Goal: Transaction & Acquisition: Purchase product/service

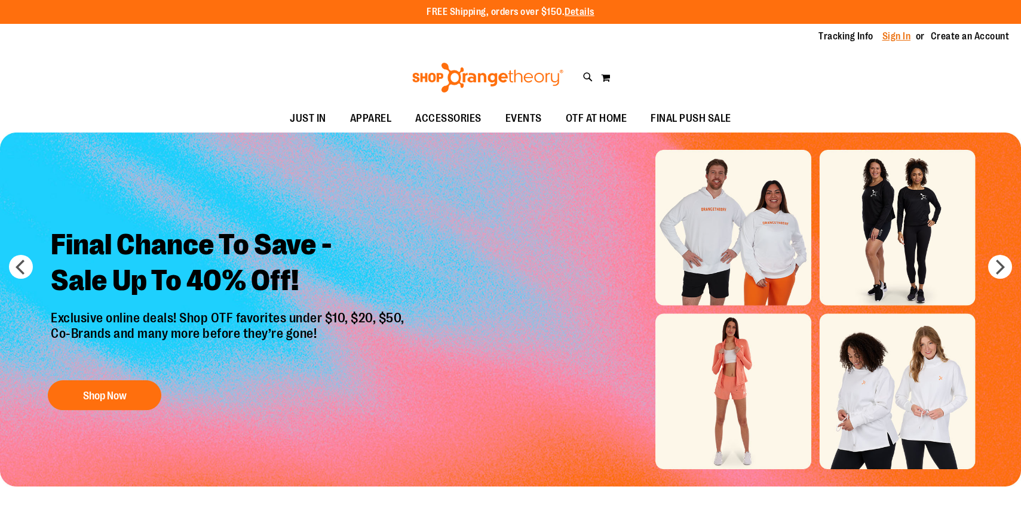
click at [896, 35] on link "Sign In" at bounding box center [897, 36] width 29 height 13
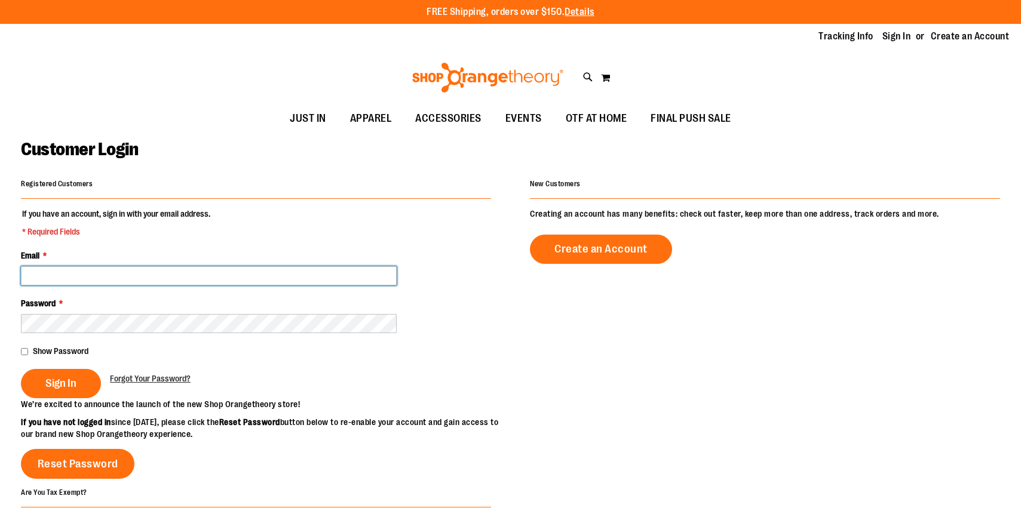
type input "**********"
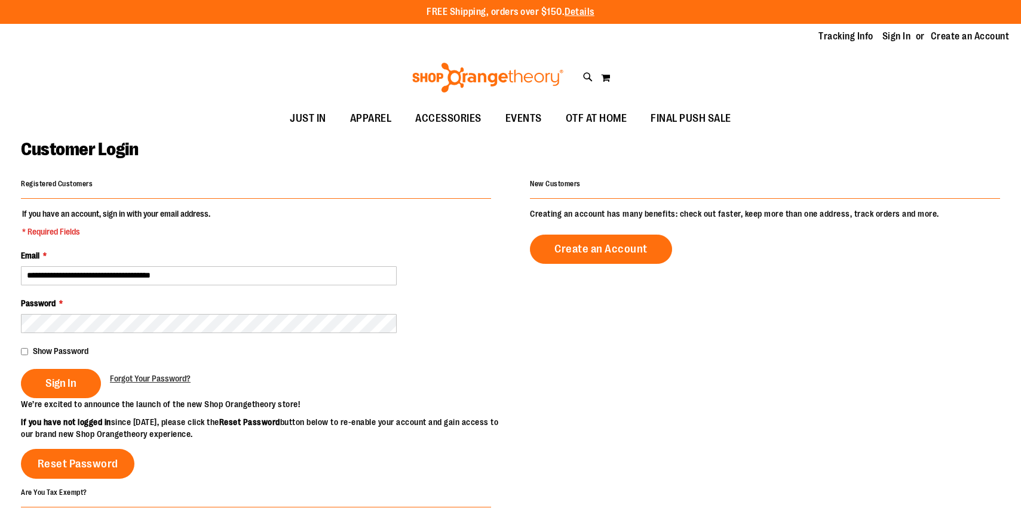
click at [65, 399] on fieldset "**********" at bounding box center [256, 303] width 470 height 191
click at [66, 388] on span "Sign In" at bounding box center [60, 383] width 31 height 13
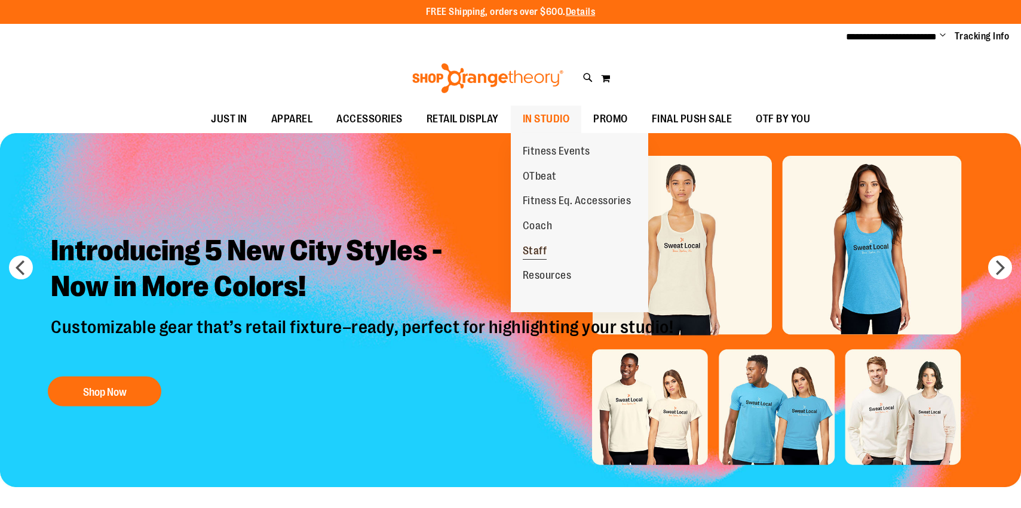
click at [539, 246] on span "Staff" at bounding box center [535, 252] width 24 height 15
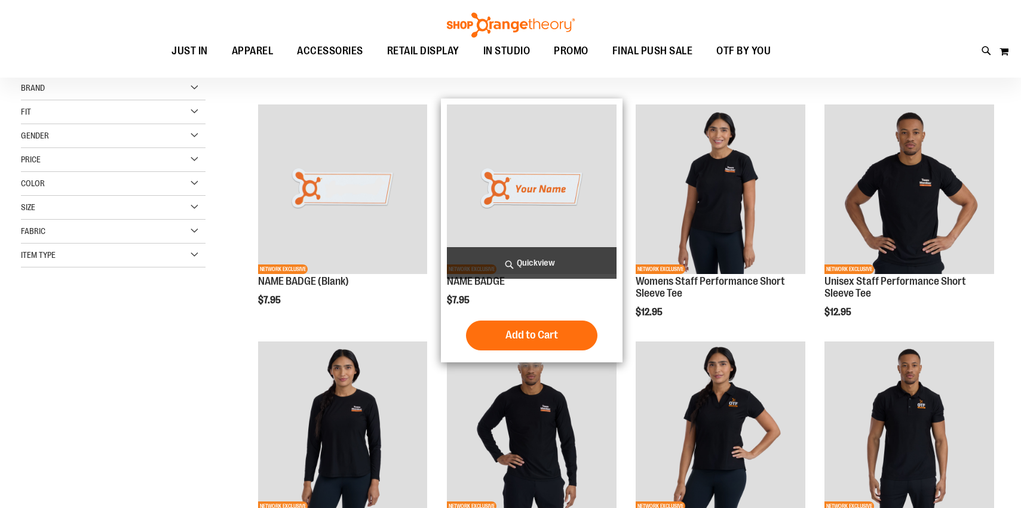
scroll to position [142, 0]
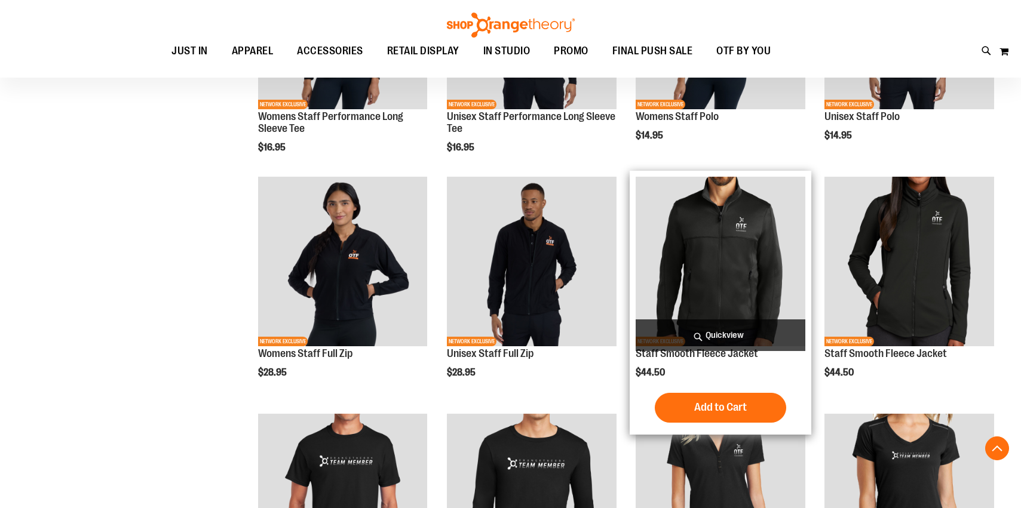
scroll to position [536, 0]
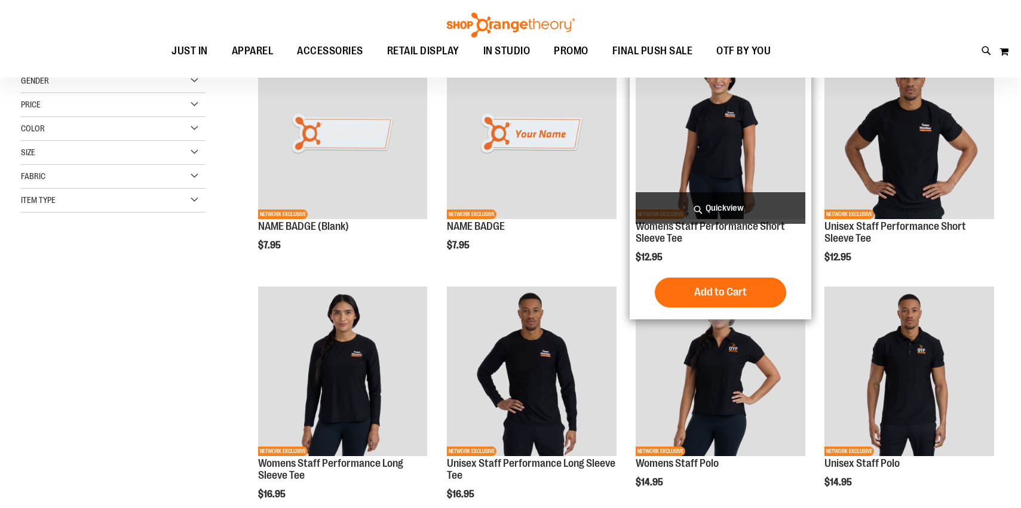
scroll to position [91, 0]
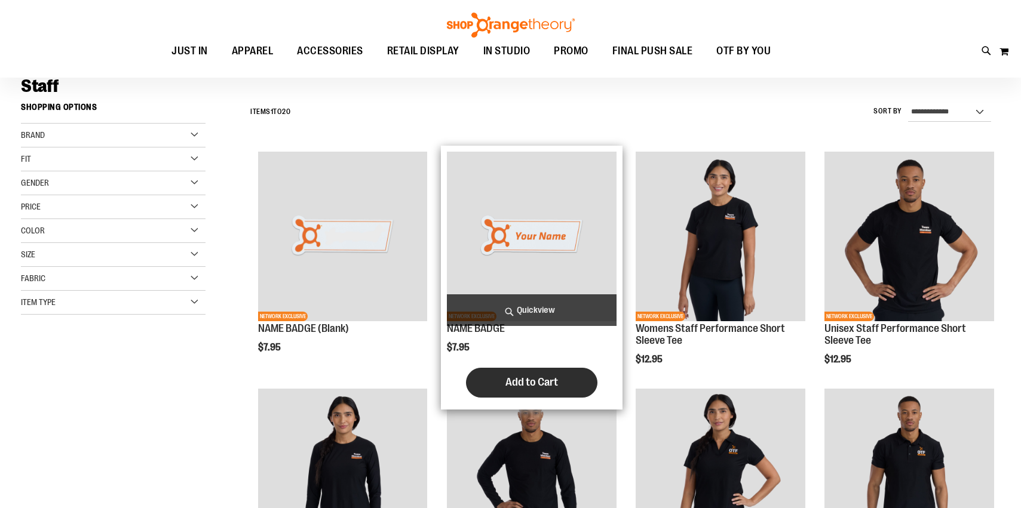
click at [543, 387] on span "Add to Cart" at bounding box center [532, 382] width 53 height 13
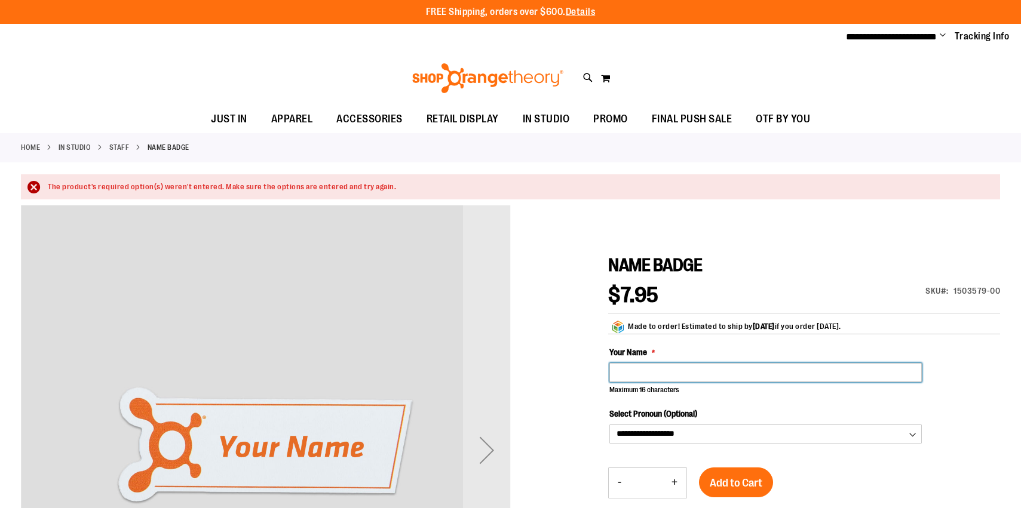
click at [657, 377] on input "Your Name" at bounding box center [765, 372] width 313 height 19
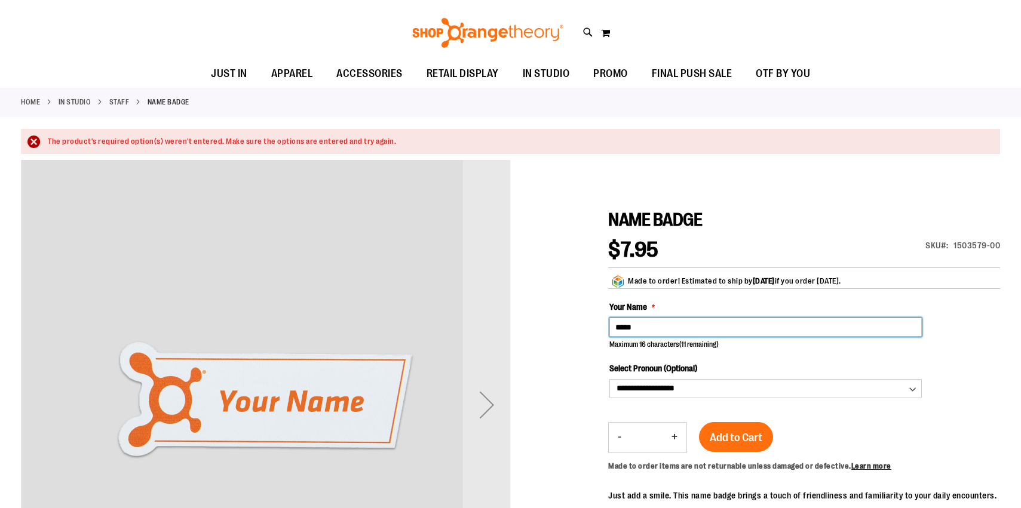
scroll to position [59, 0]
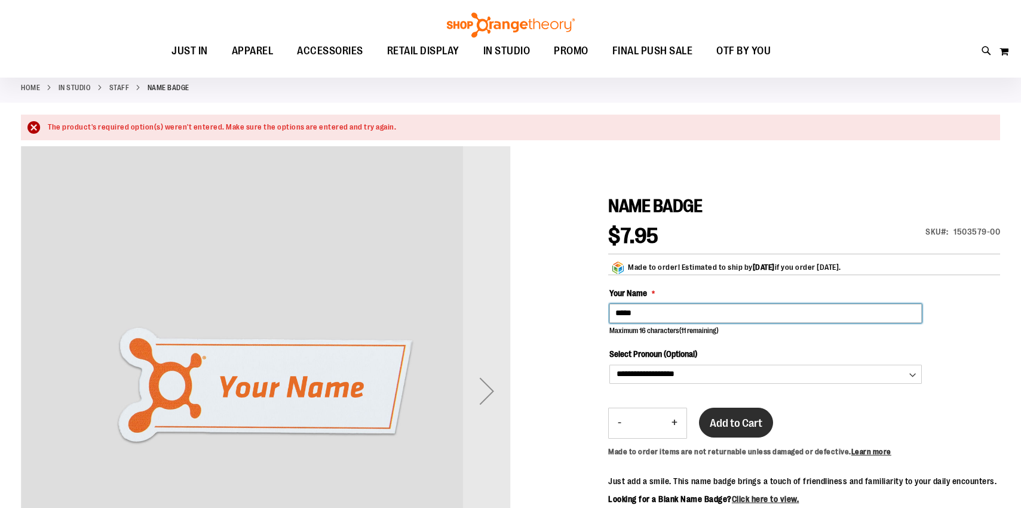
type input "*****"
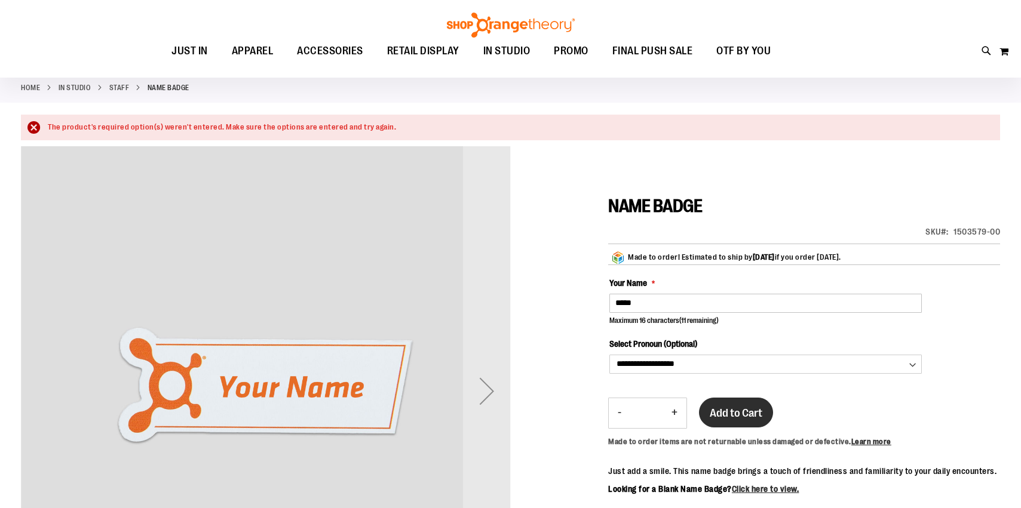
click at [732, 426] on button "Add to Cart" at bounding box center [736, 413] width 74 height 30
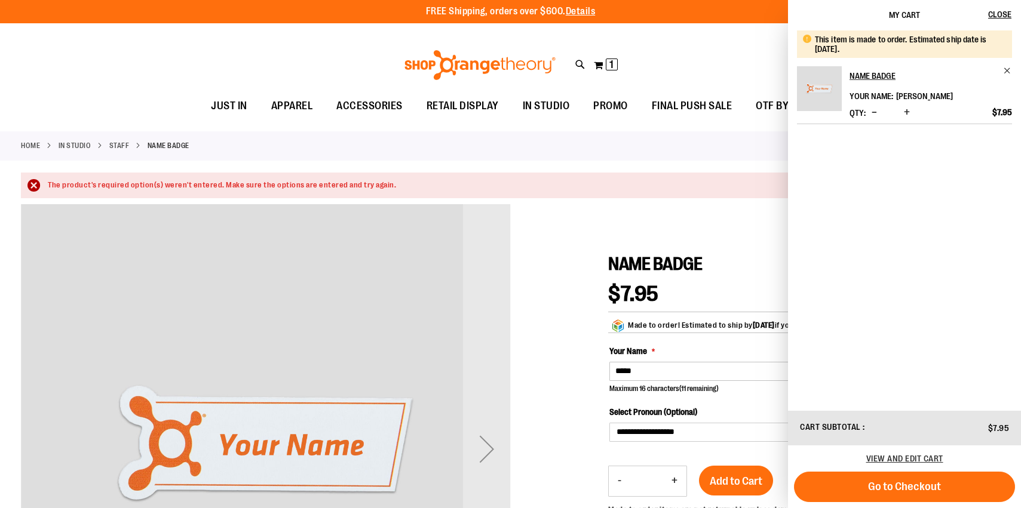
scroll to position [0, 0]
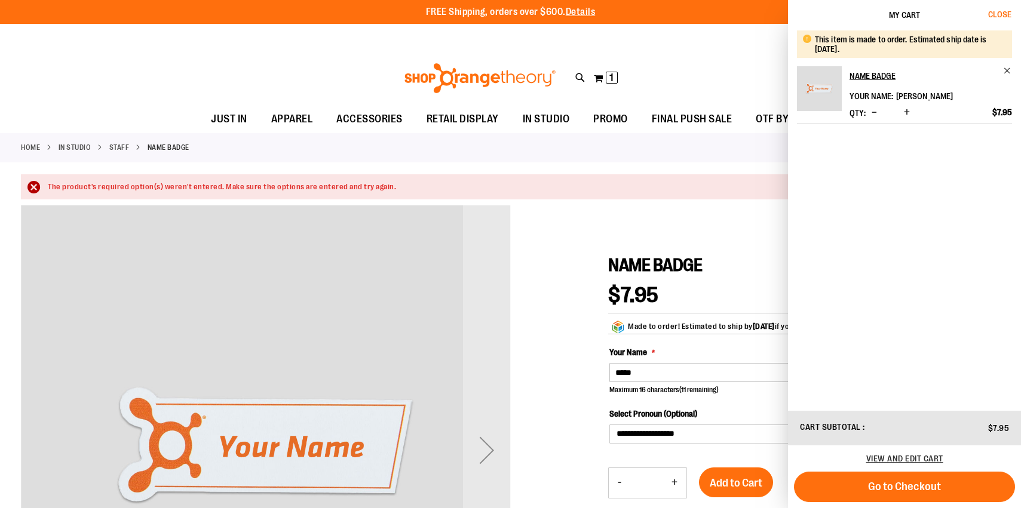
click at [999, 11] on span "Close" at bounding box center [999, 15] width 23 height 10
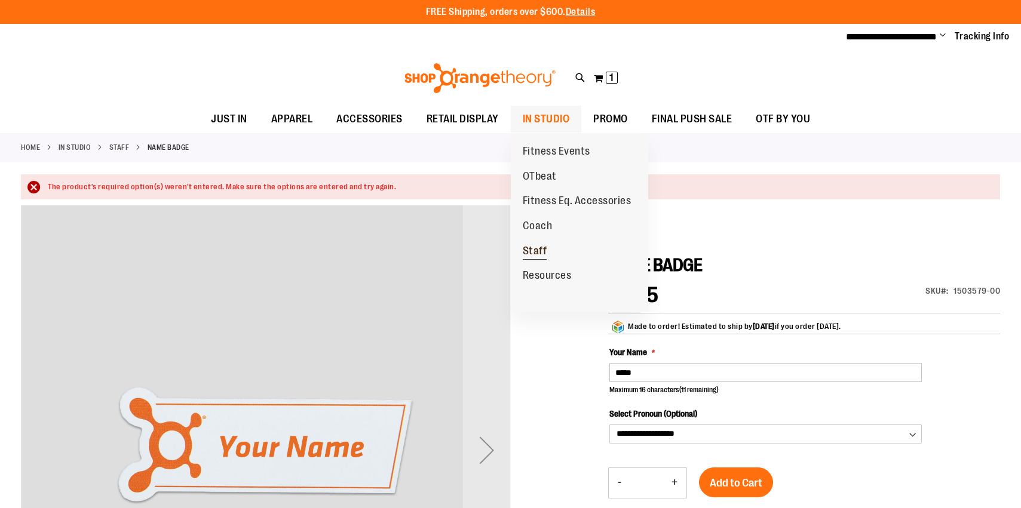
click at [538, 246] on span "Staff" at bounding box center [535, 252] width 24 height 15
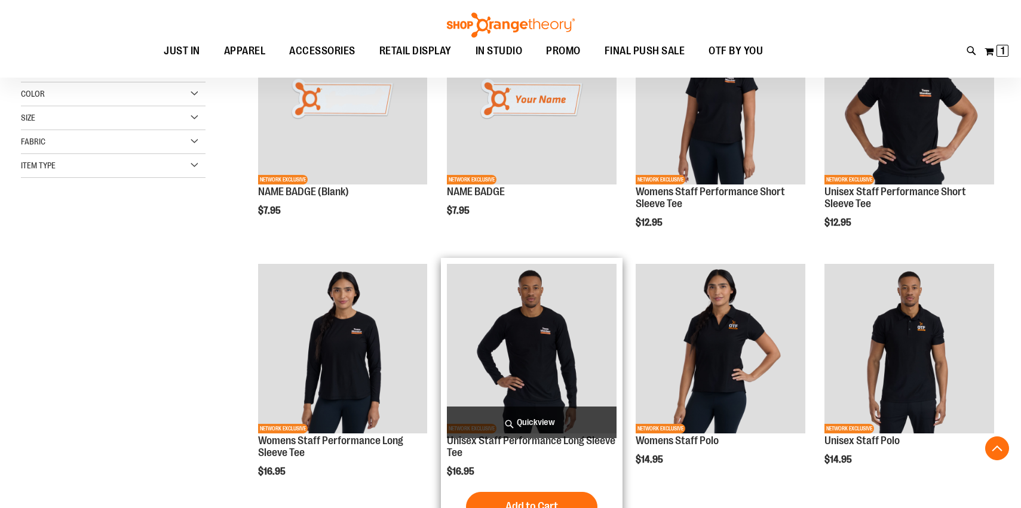
scroll to position [226, 0]
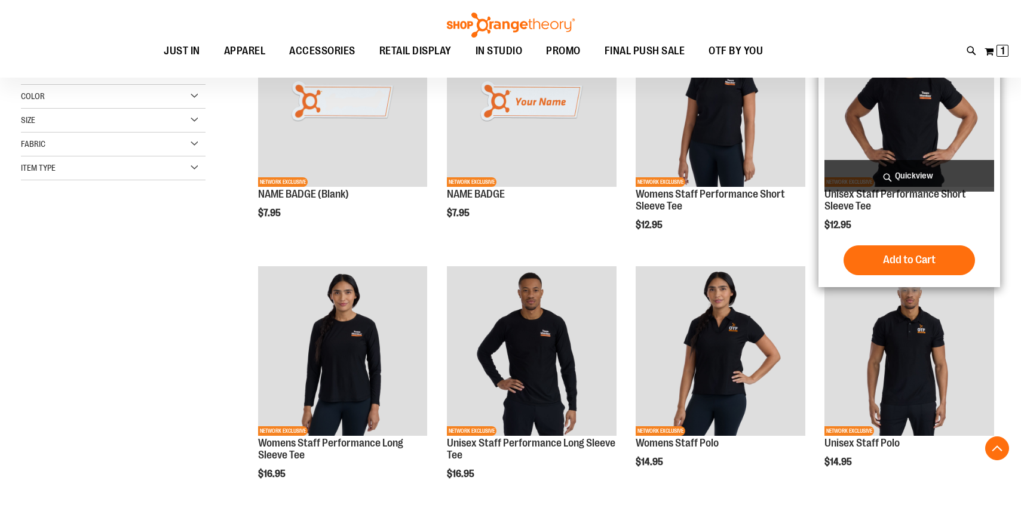
click at [944, 128] on img "product" at bounding box center [910, 102] width 170 height 170
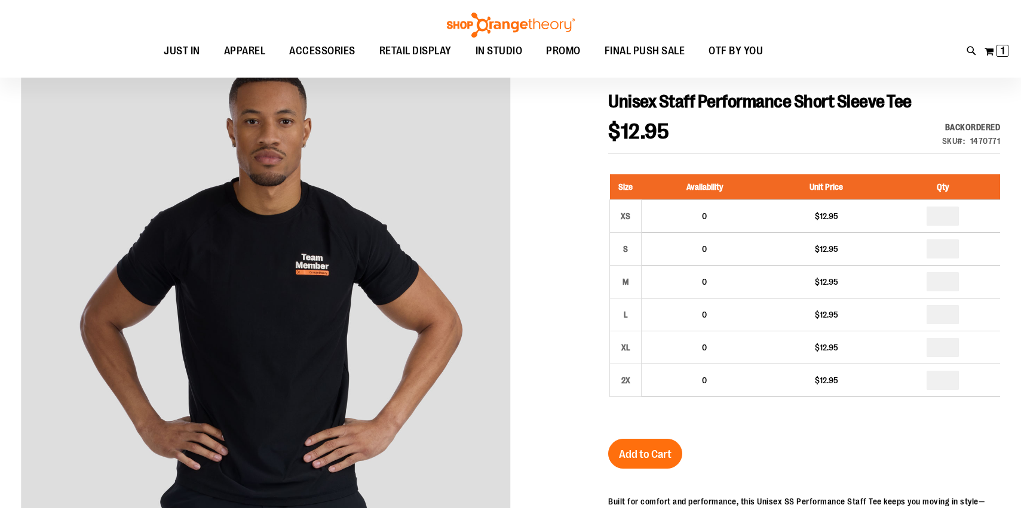
scroll to position [131, 0]
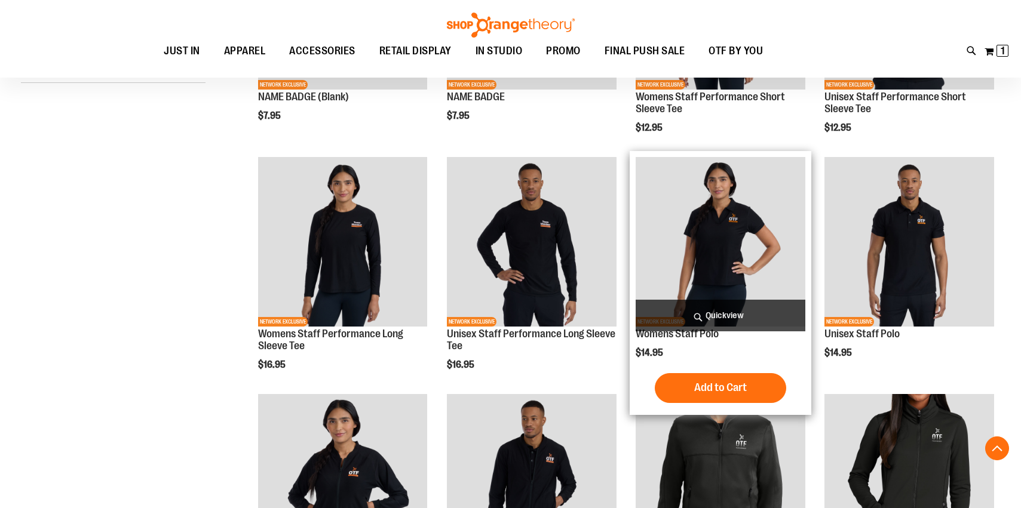
scroll to position [329, 0]
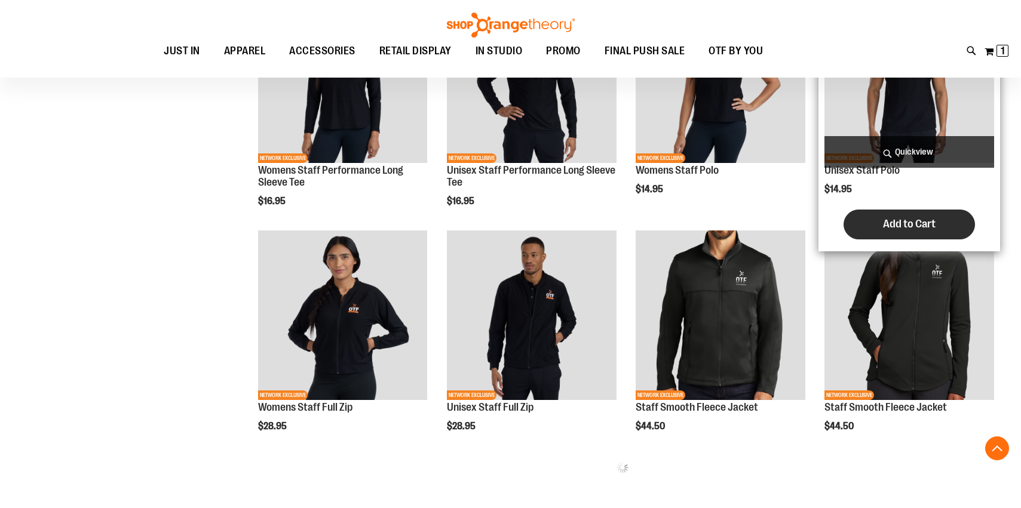
scroll to position [481, 0]
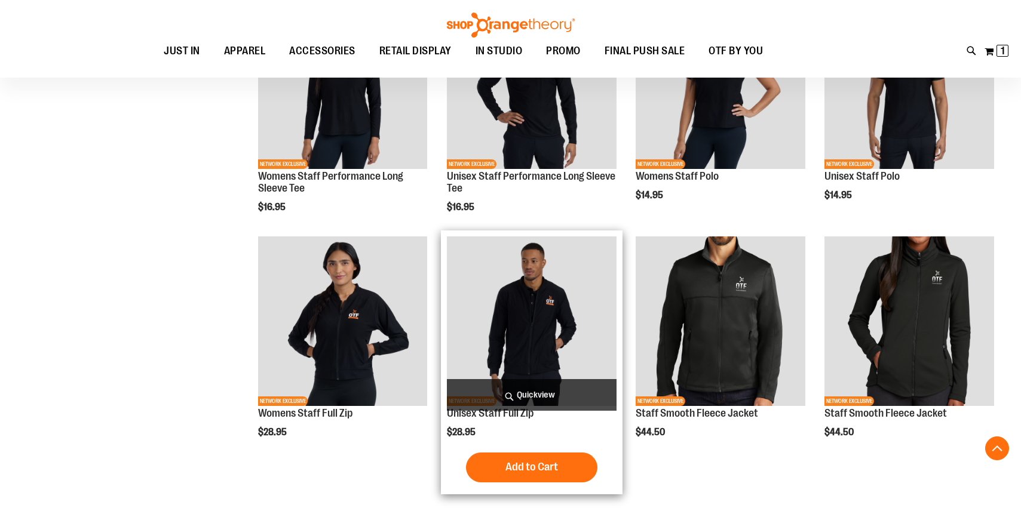
click at [556, 324] on img "product" at bounding box center [532, 322] width 170 height 170
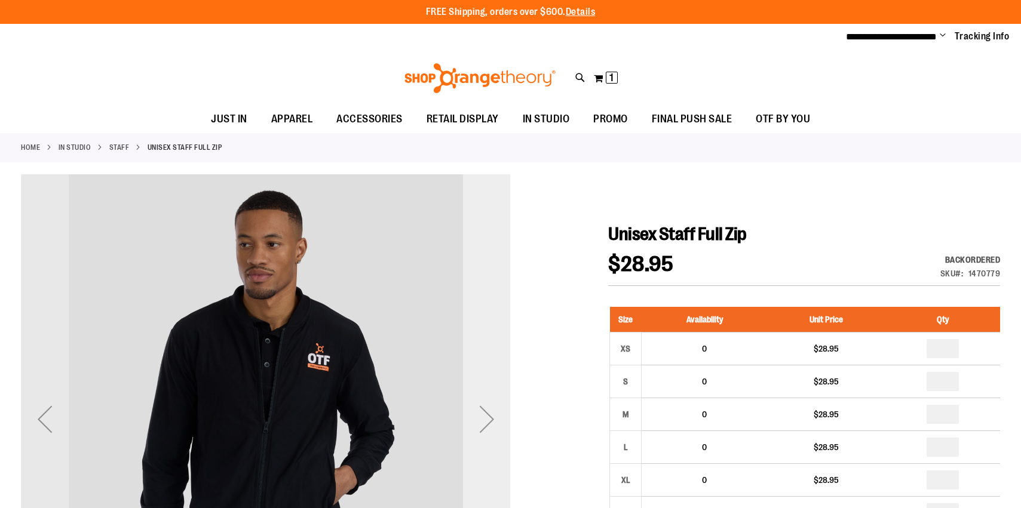
click at [485, 428] on div "Next" at bounding box center [487, 420] width 48 height 48
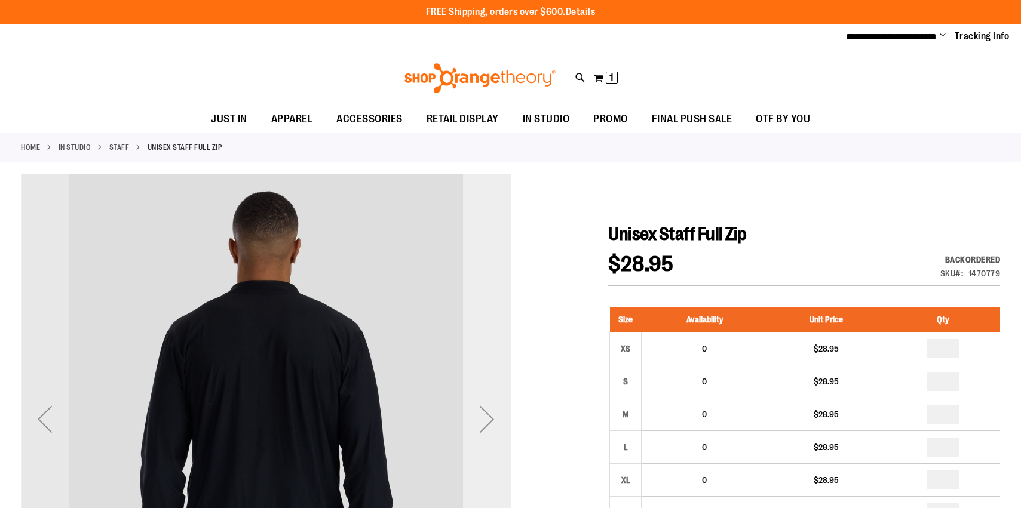
click at [485, 428] on div "Next" at bounding box center [487, 420] width 48 height 48
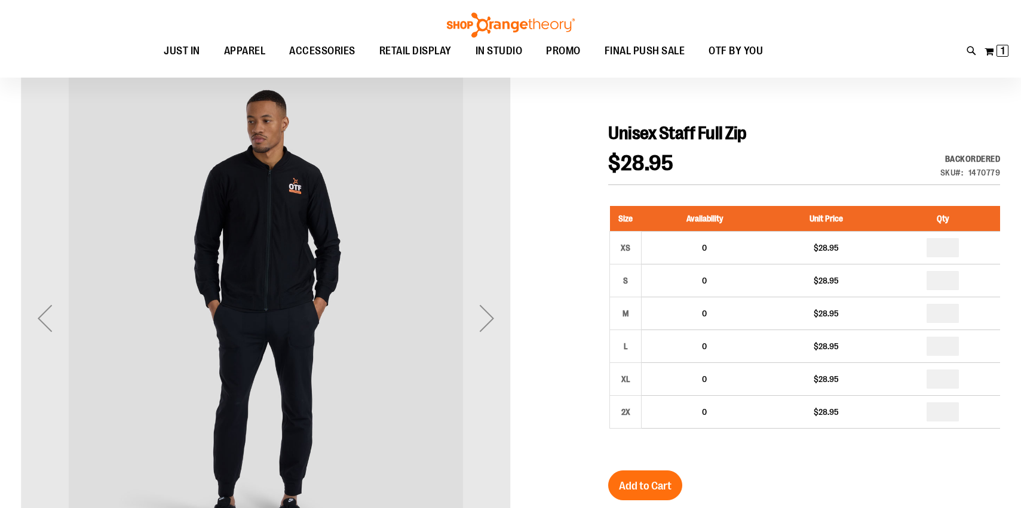
scroll to position [93, 0]
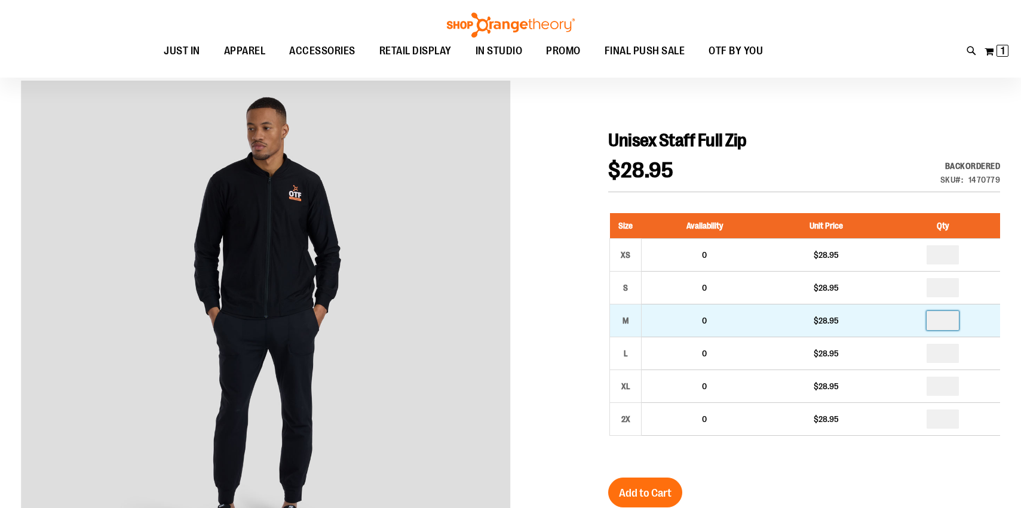
click at [948, 326] on input "number" at bounding box center [943, 320] width 32 height 19
type input "*"
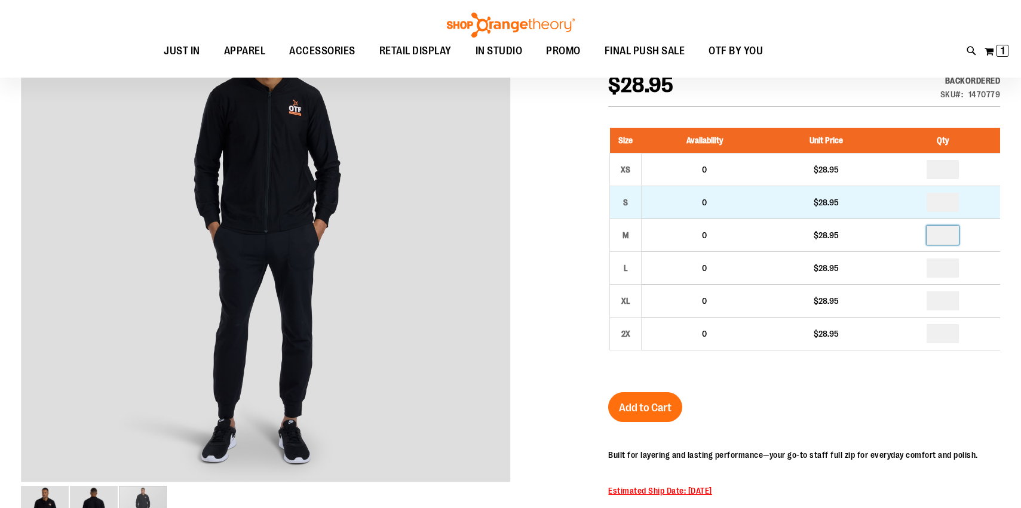
scroll to position [179, 0]
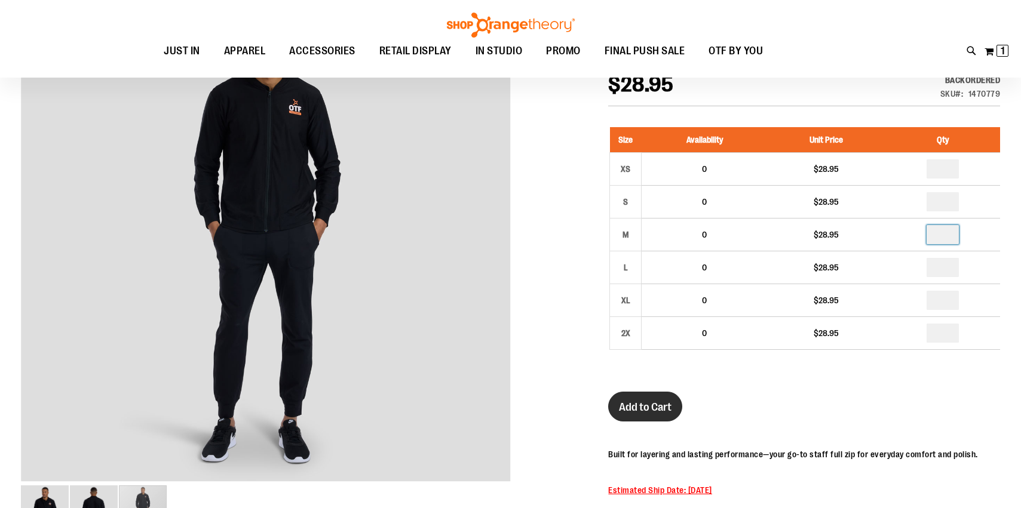
click at [652, 407] on span "Add to Cart" at bounding box center [645, 407] width 53 height 13
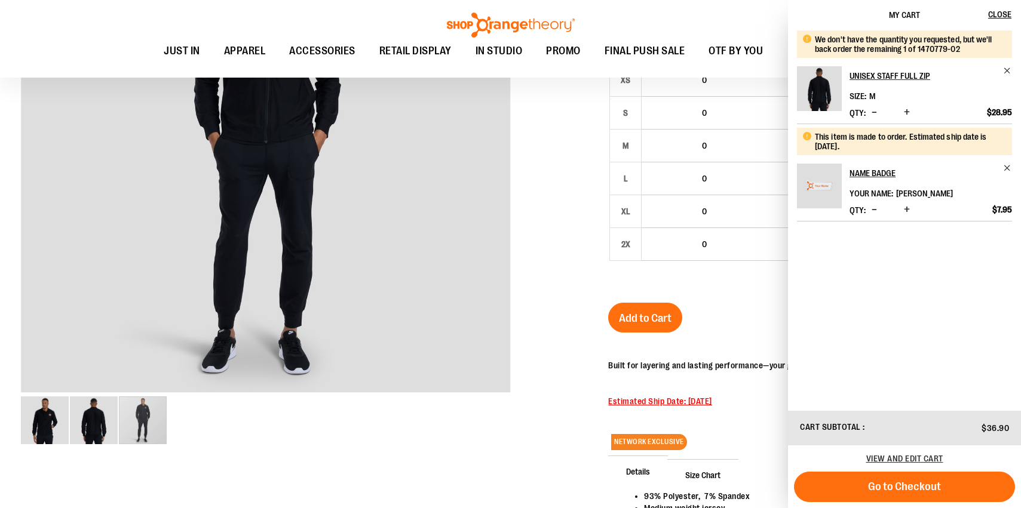
scroll to position [375, 0]
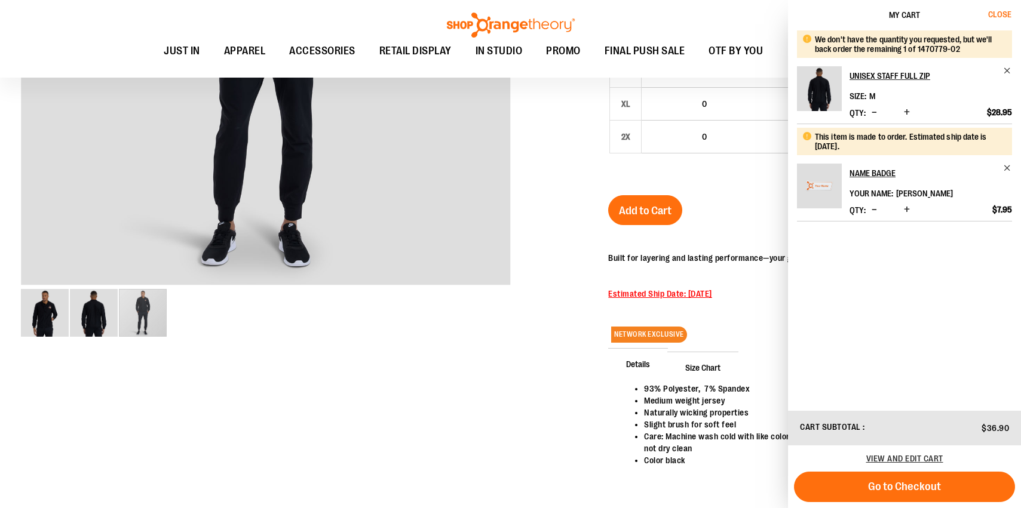
click at [1001, 11] on span "Close" at bounding box center [999, 15] width 23 height 10
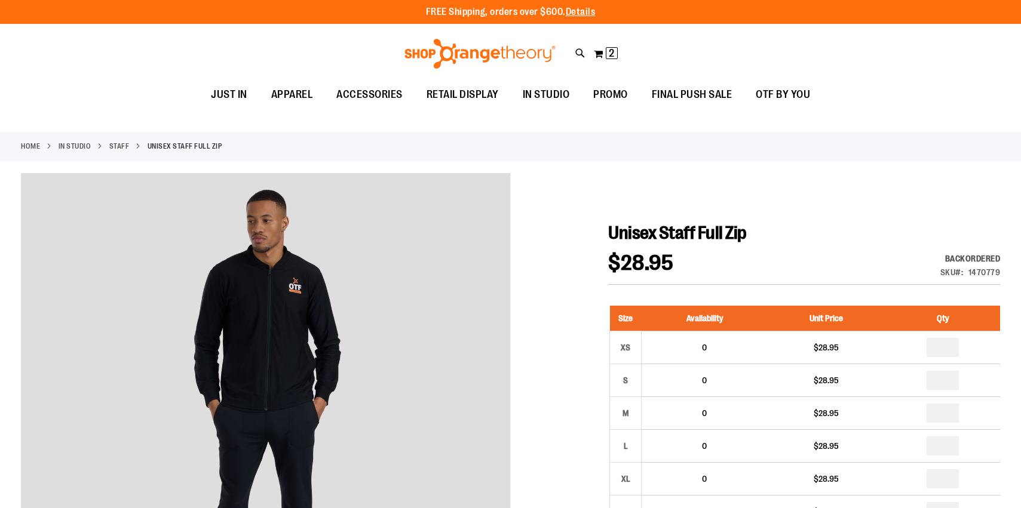
scroll to position [0, 0]
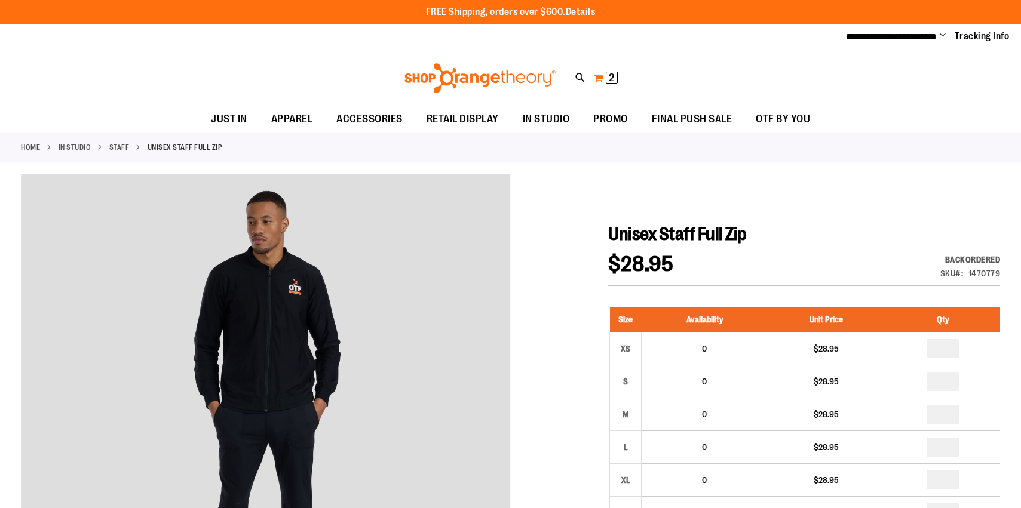
click at [613, 75] on span "2" at bounding box center [611, 78] width 5 height 12
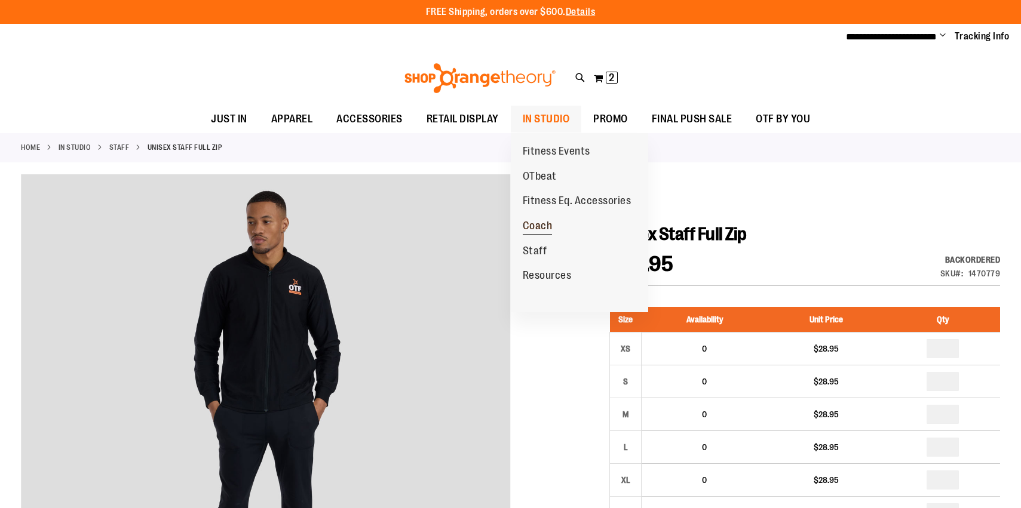
click at [537, 222] on span "Coach" at bounding box center [538, 227] width 30 height 15
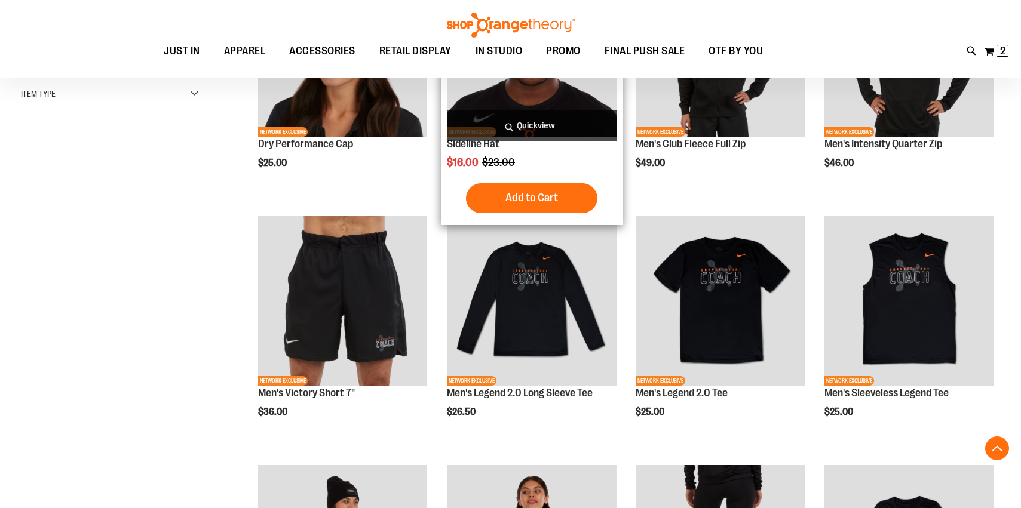
scroll to position [387, 0]
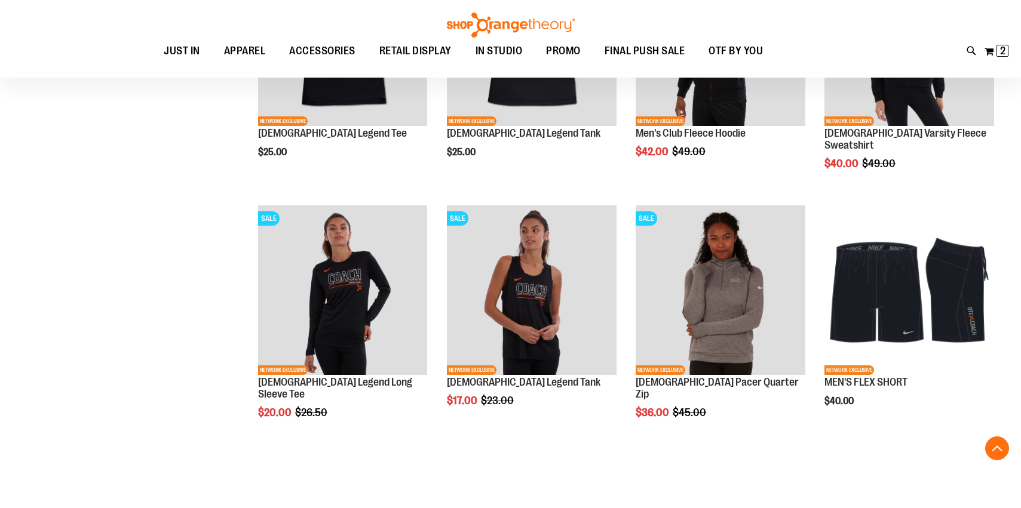
scroll to position [1068, 0]
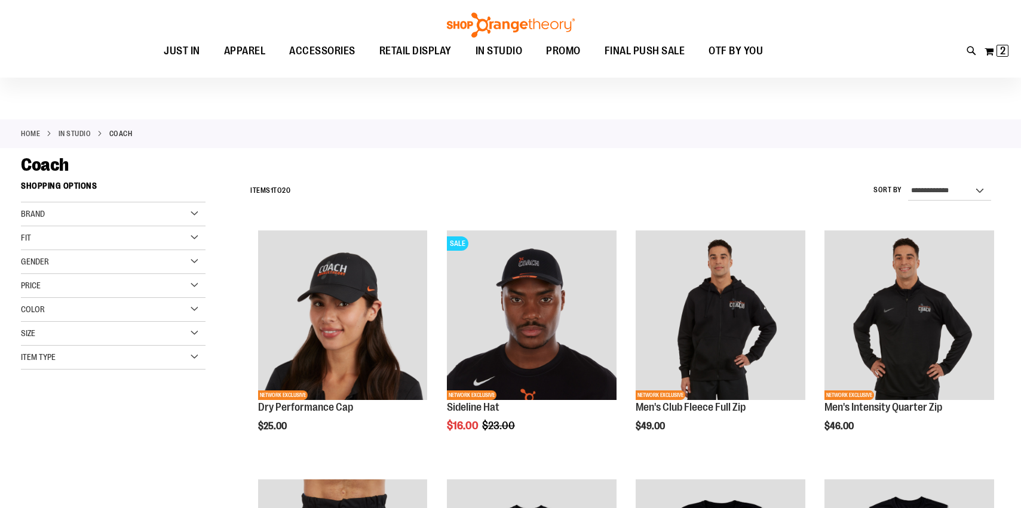
scroll to position [16, 0]
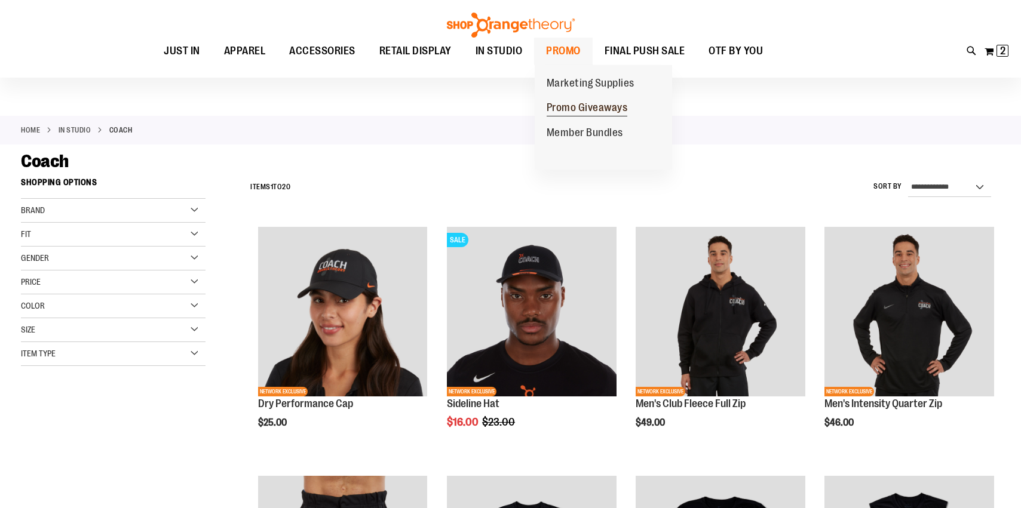
click at [572, 108] on span "Promo Giveaways" at bounding box center [587, 109] width 81 height 15
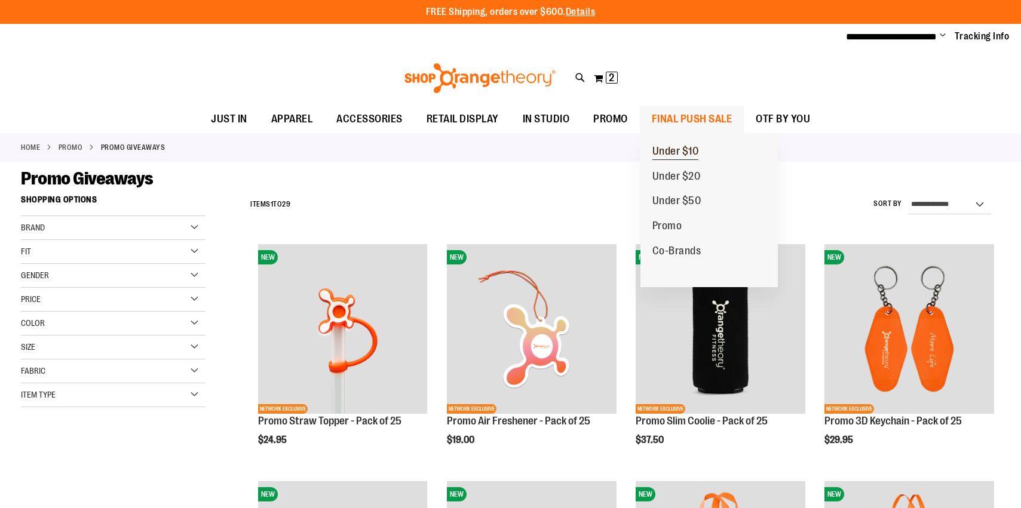
click at [692, 153] on span "Under $10" at bounding box center [675, 152] width 47 height 15
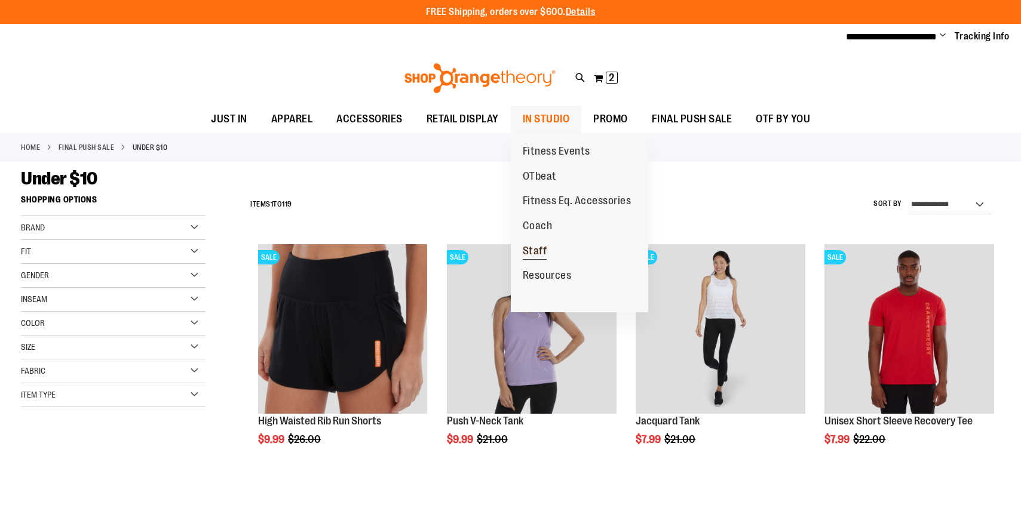
click at [535, 250] on span "Staff" at bounding box center [535, 252] width 24 height 15
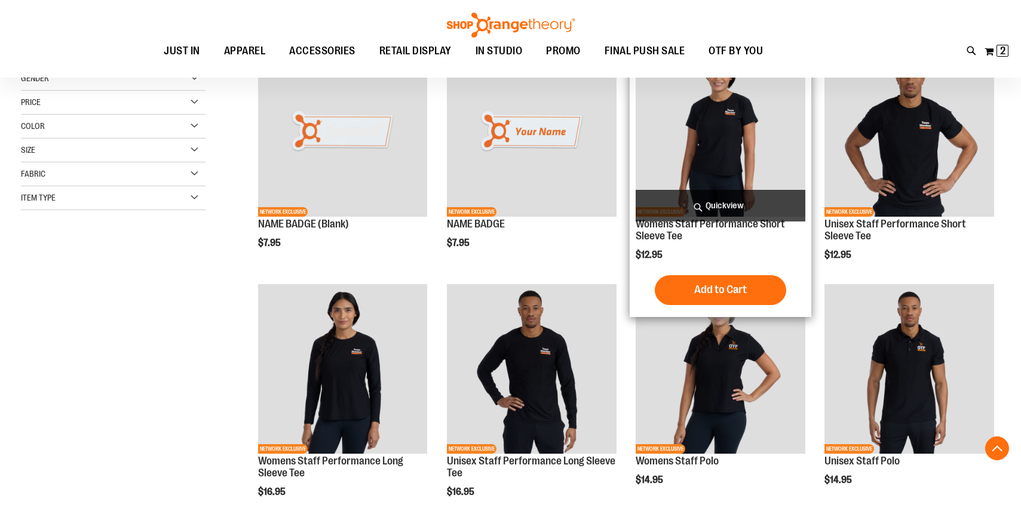
scroll to position [198, 0]
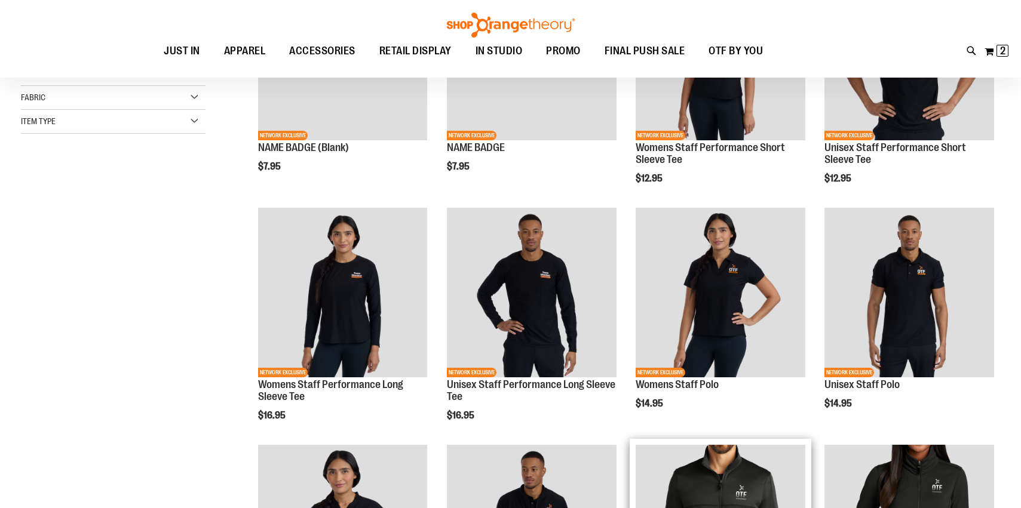
scroll to position [93, 0]
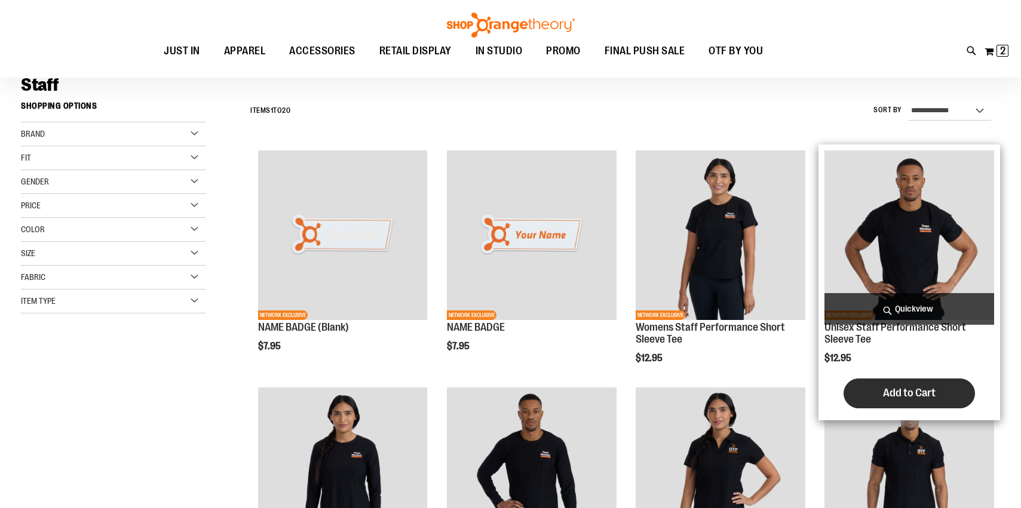
click at [899, 389] on span "Add to Cart" at bounding box center [909, 393] width 53 height 13
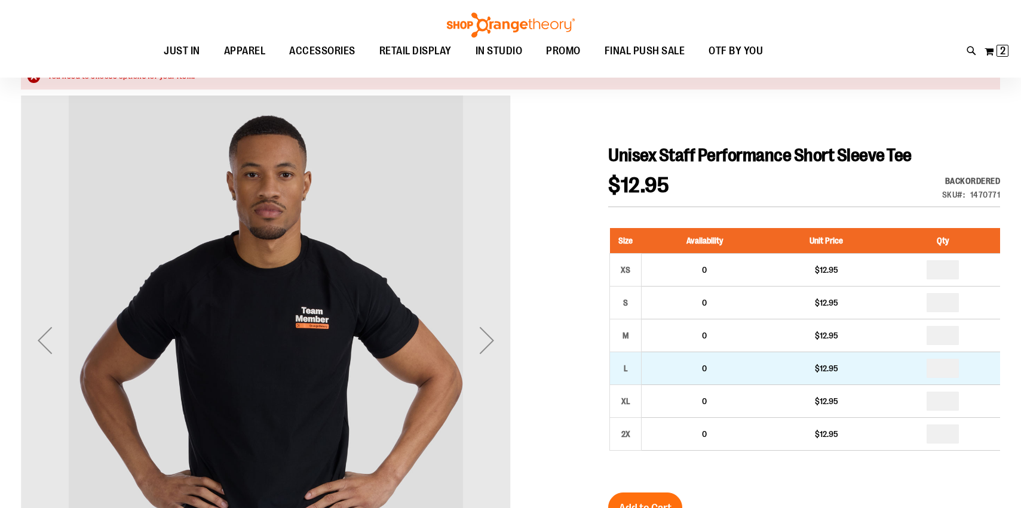
scroll to position [111, 0]
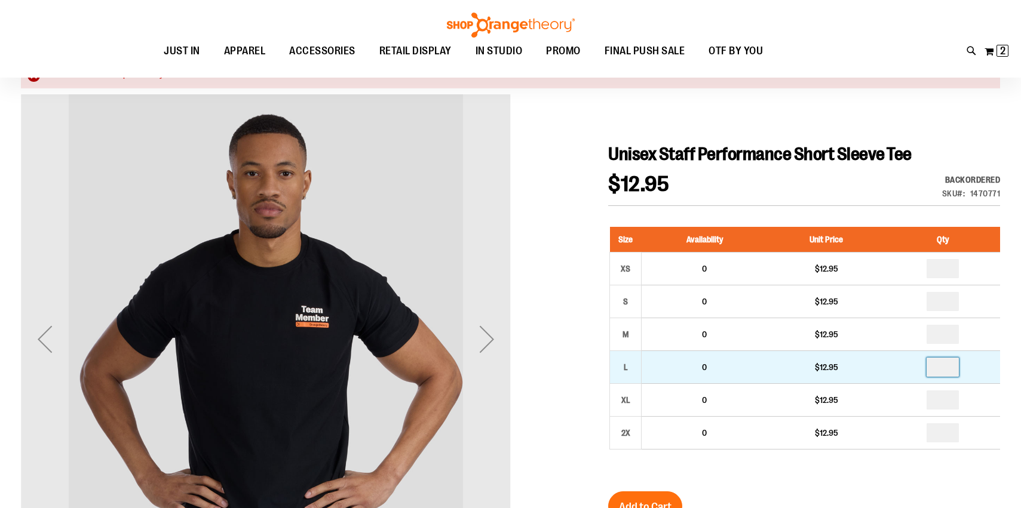
click at [948, 372] on input "number" at bounding box center [943, 367] width 32 height 19
type input "*"
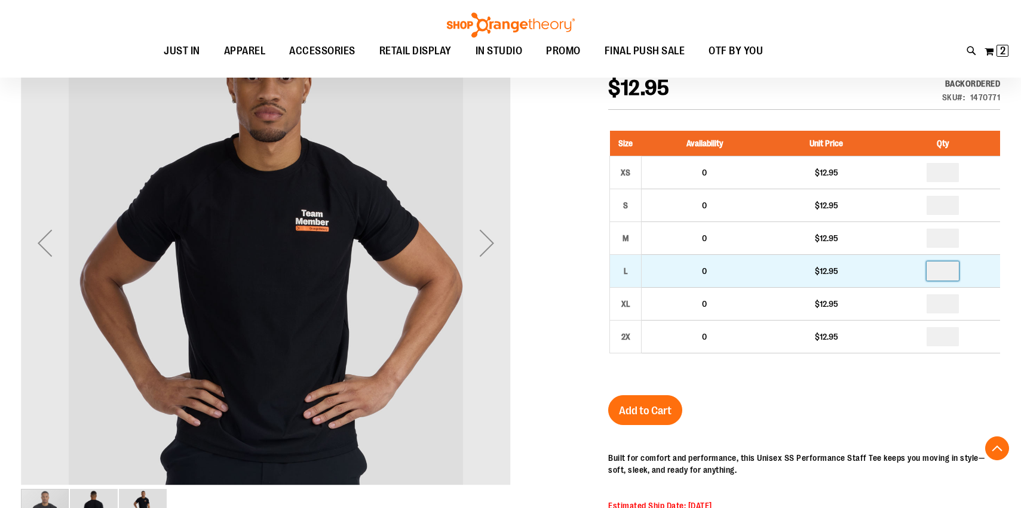
scroll to position [226, 0]
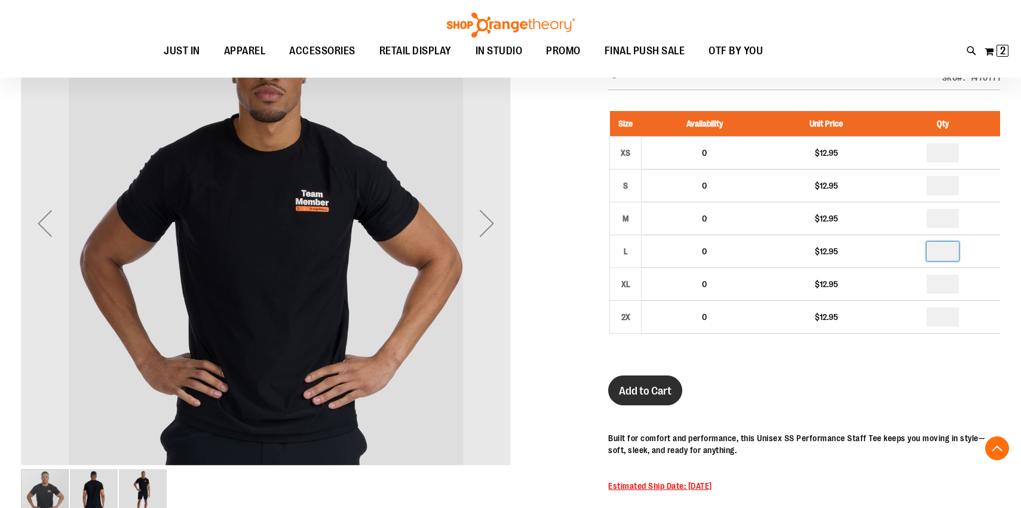
click at [656, 400] on button "Add to Cart" at bounding box center [645, 391] width 74 height 30
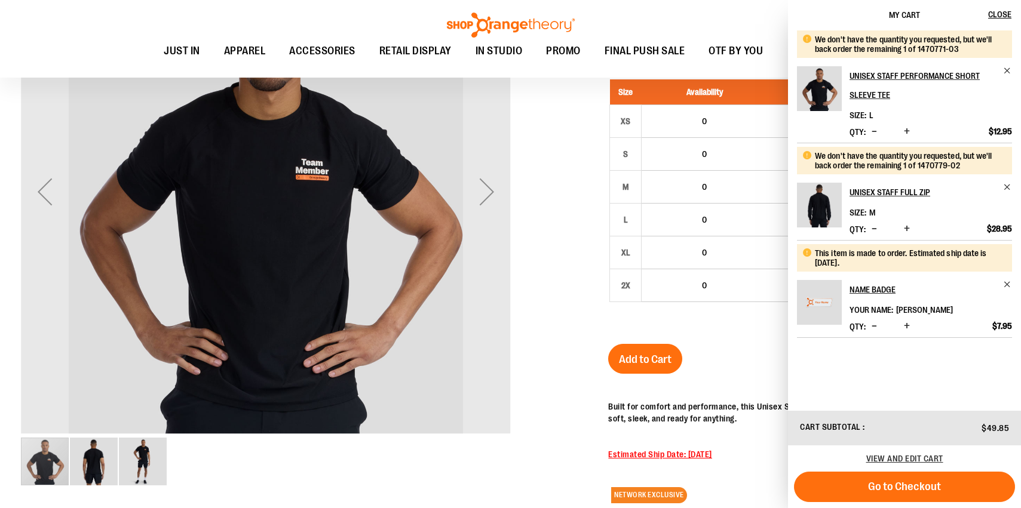
click at [914, 492] on span "Go to Checkout" at bounding box center [904, 486] width 73 height 13
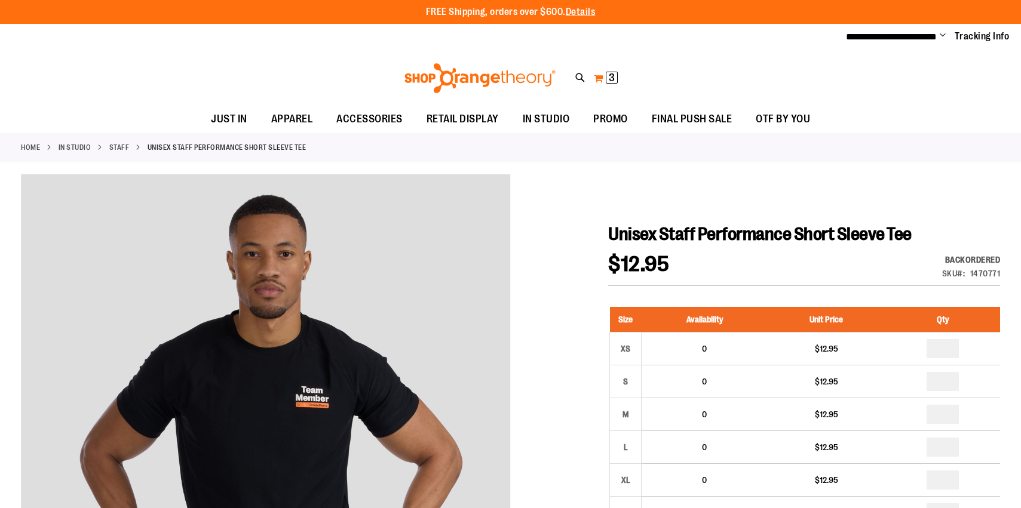
click at [611, 77] on span "3" at bounding box center [612, 78] width 6 height 12
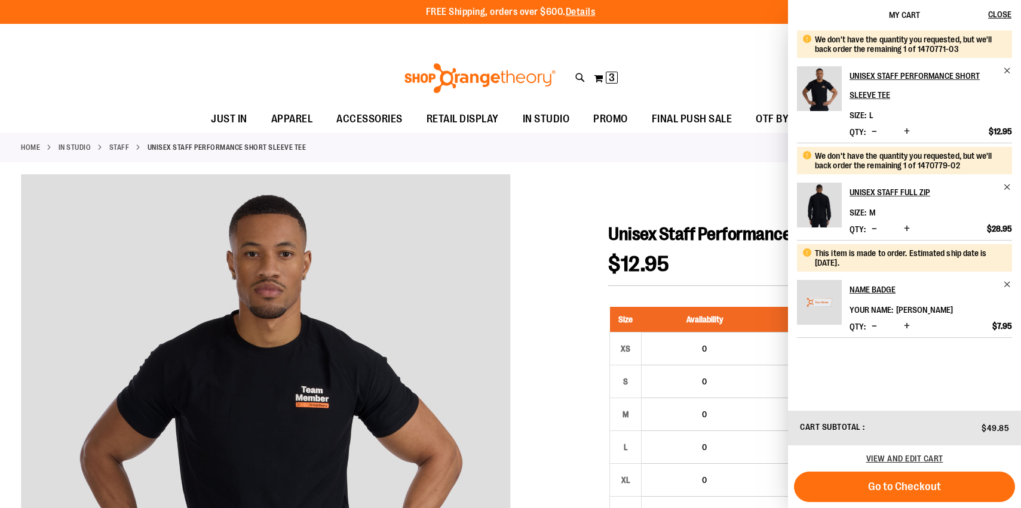
click at [874, 132] on span "Decrease product quantity" at bounding box center [874, 131] width 5 height 12
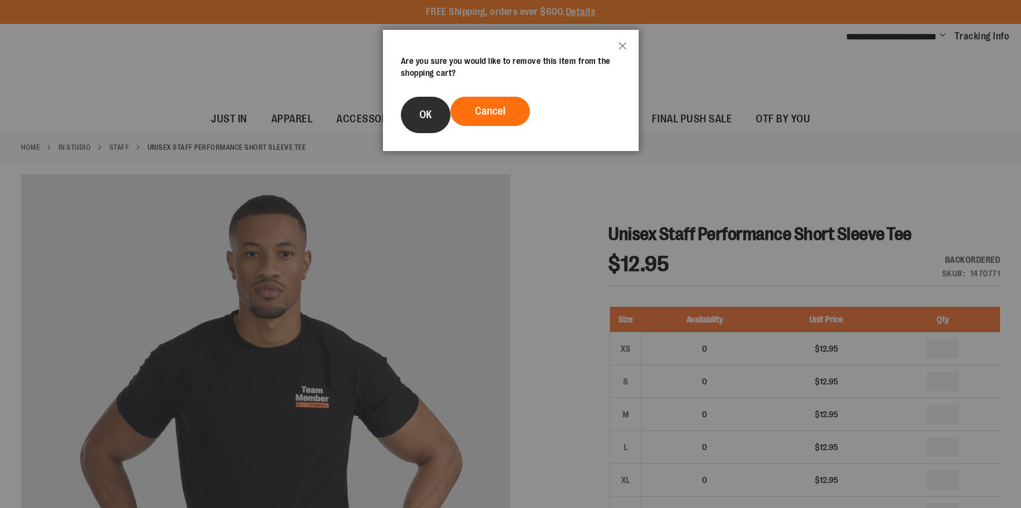
click at [419, 117] on span "OK" at bounding box center [425, 115] width 13 height 12
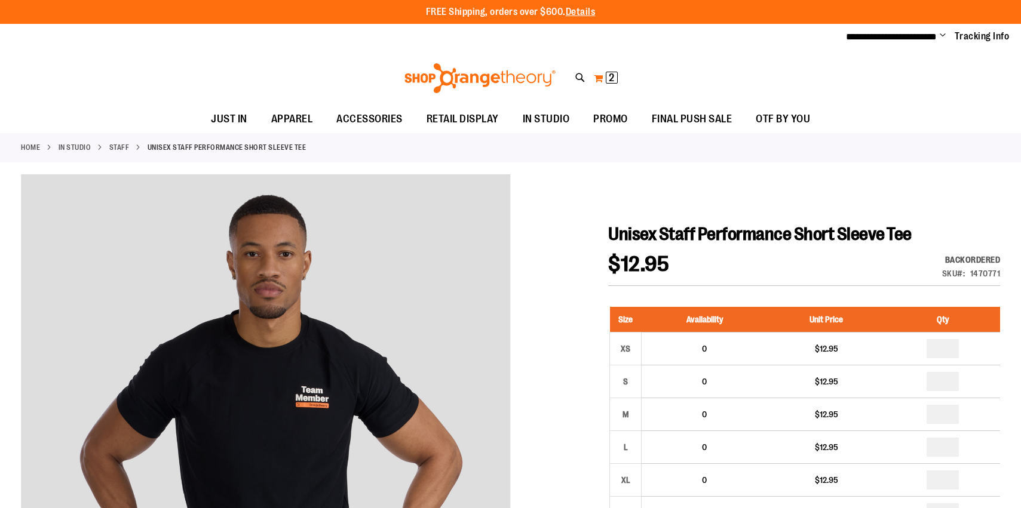
click at [614, 76] on span "2" at bounding box center [611, 78] width 5 height 12
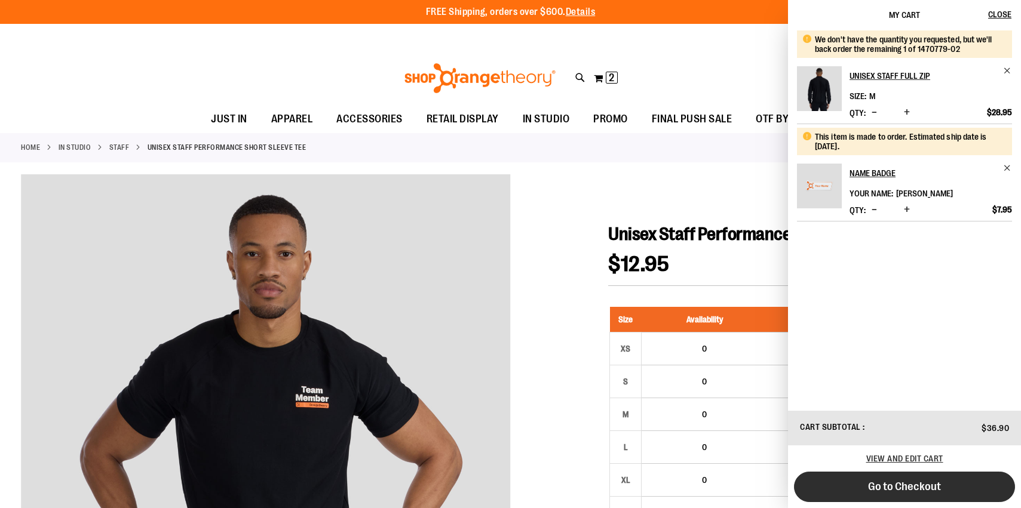
click at [933, 489] on span "Go to Checkout" at bounding box center [904, 486] width 73 height 13
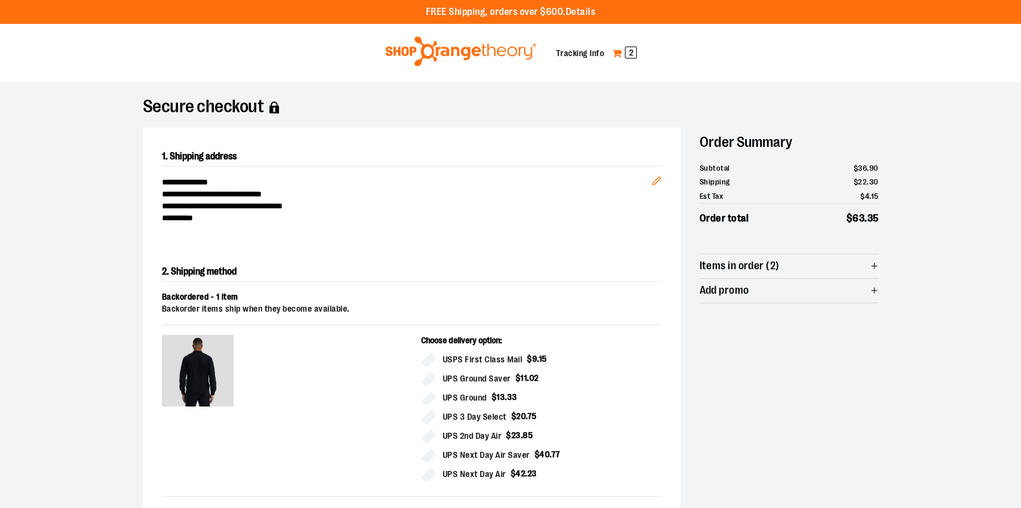
click at [630, 55] on span "2" at bounding box center [631, 53] width 12 height 12
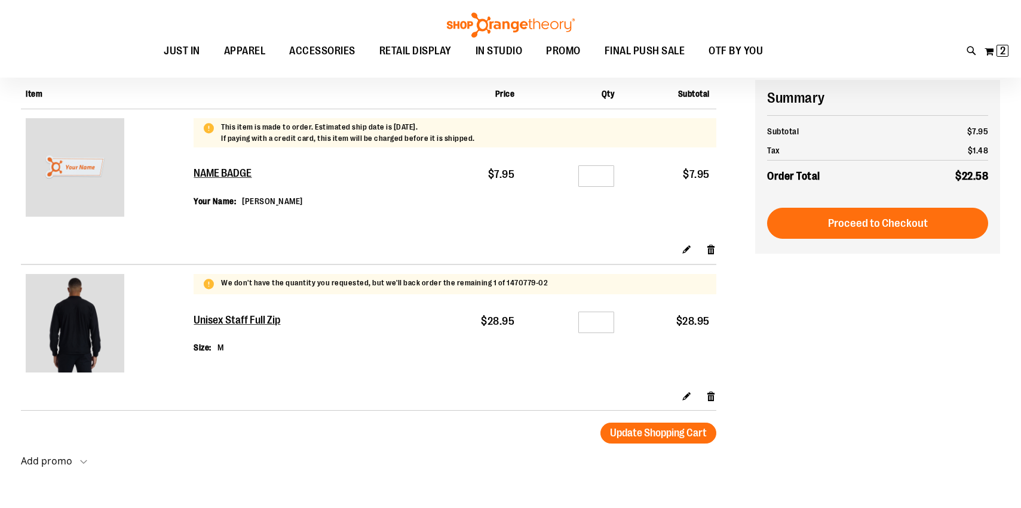
scroll to position [106, 0]
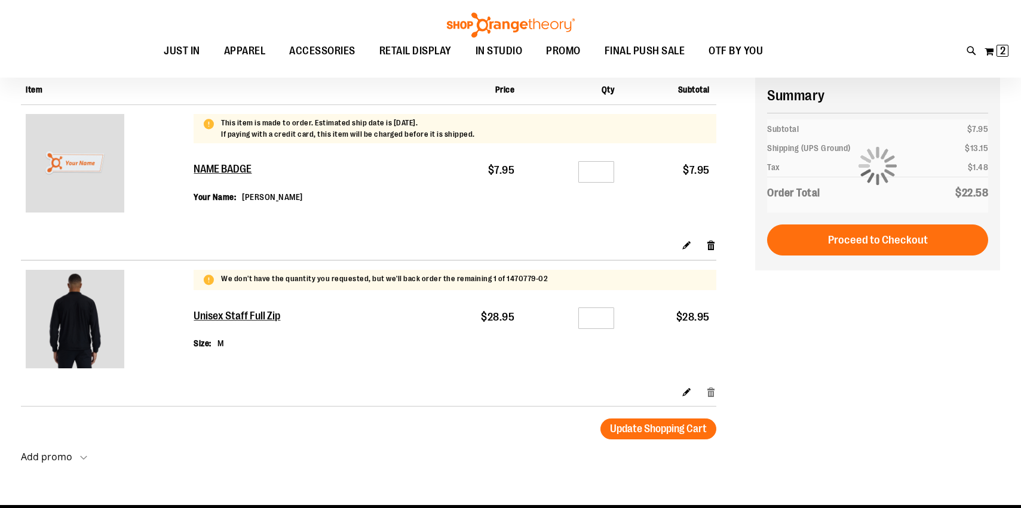
click at [710, 388] on link "Remove item" at bounding box center [711, 391] width 10 height 13
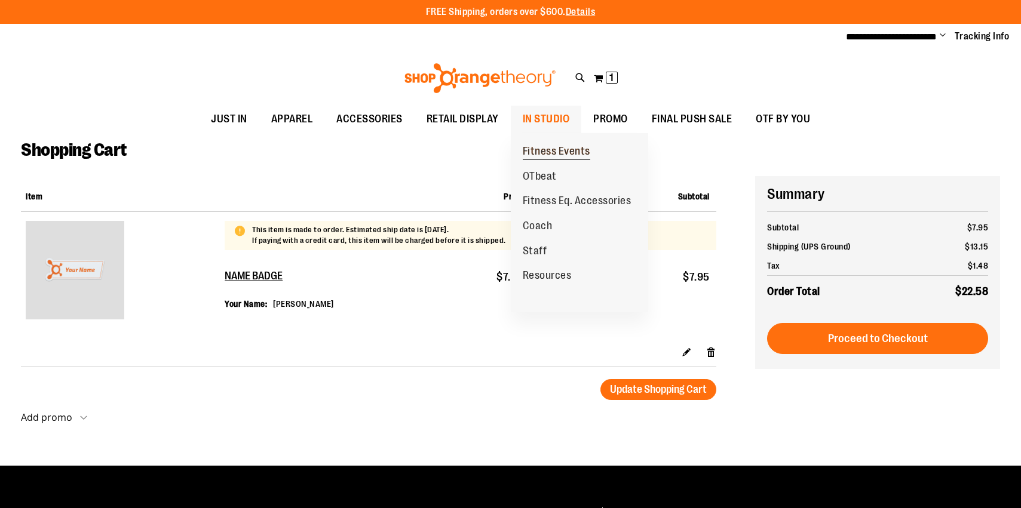
click at [553, 149] on span "Fitness Events" at bounding box center [557, 152] width 68 height 15
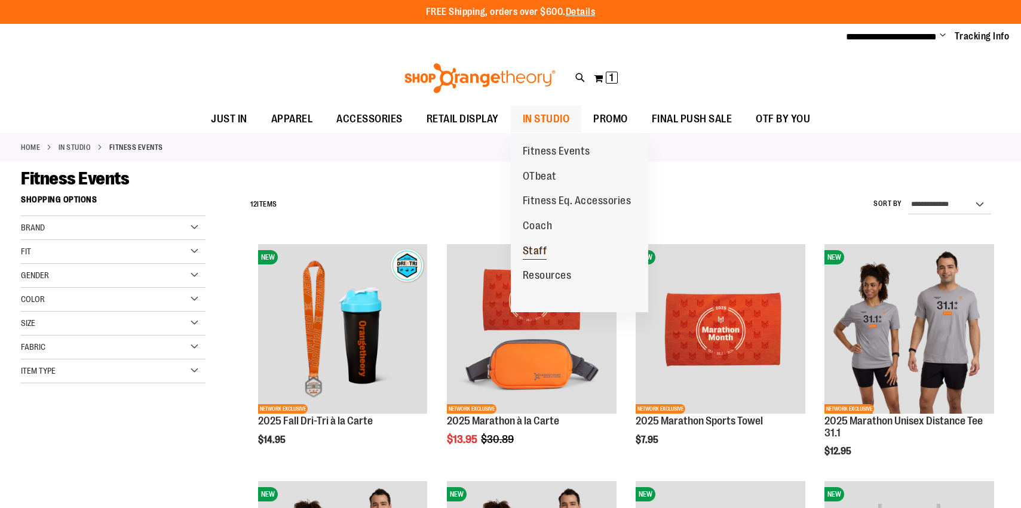
click at [533, 253] on span "Staff" at bounding box center [535, 252] width 24 height 15
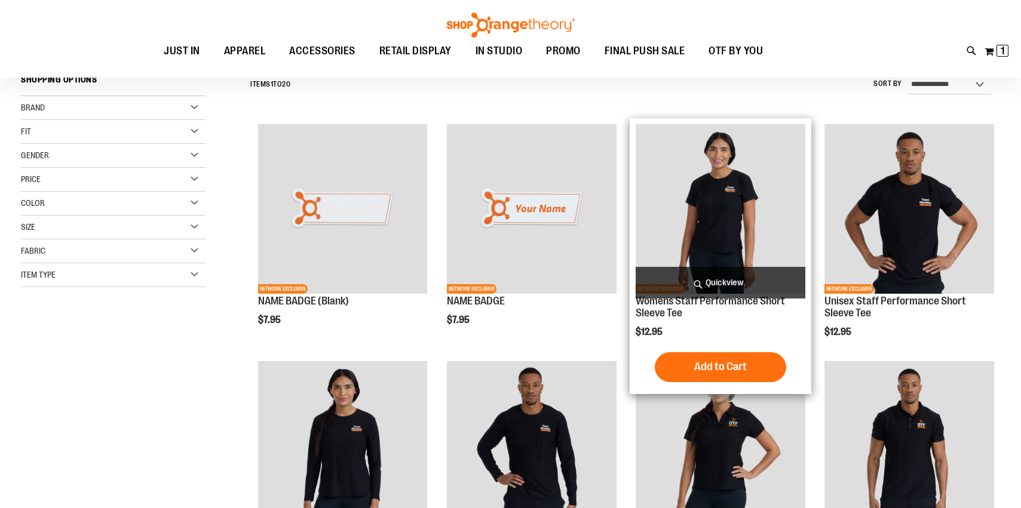
scroll to position [120, 0]
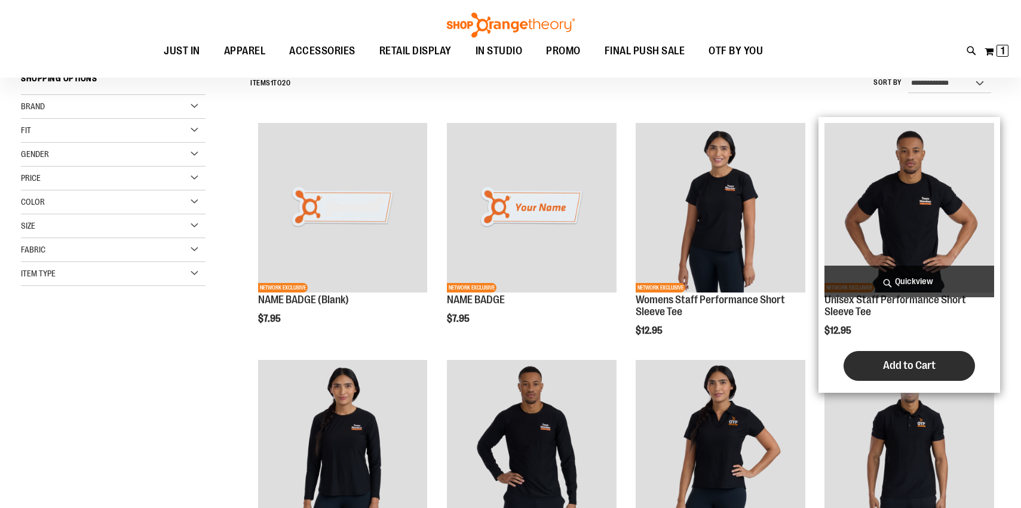
click at [895, 363] on span "Add to Cart" at bounding box center [909, 365] width 53 height 13
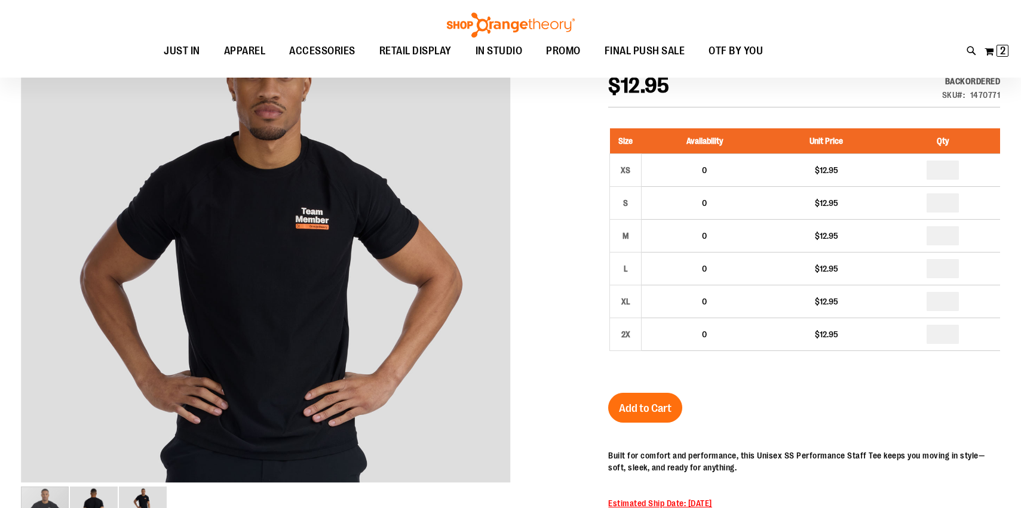
scroll to position [177, 0]
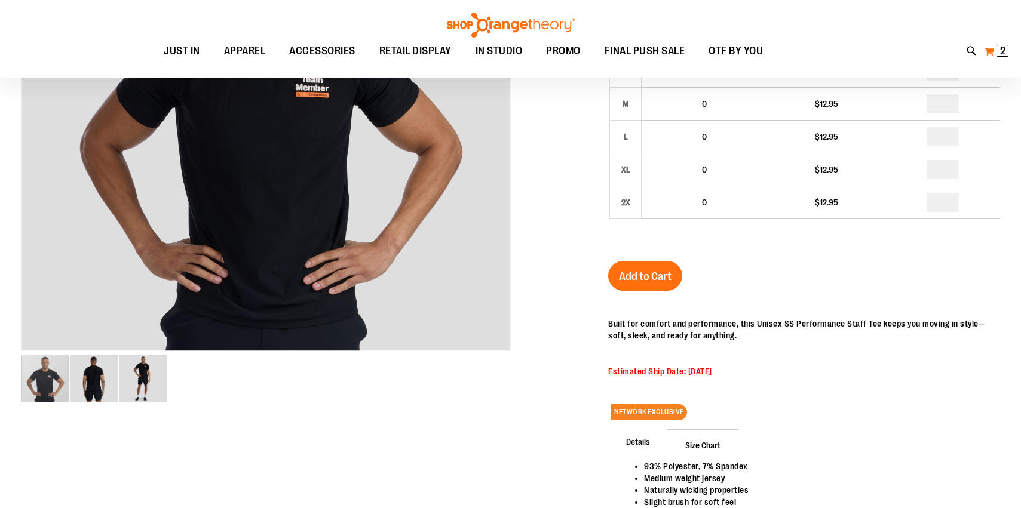
click at [1006, 51] on span "2 2 items" at bounding box center [1003, 51] width 12 height 12
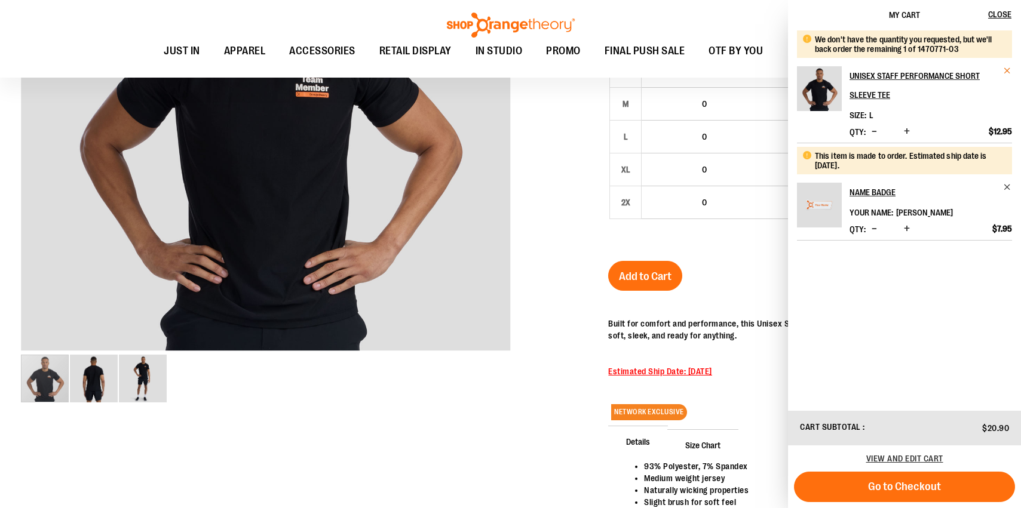
click at [1008, 69] on span "Remove item" at bounding box center [1007, 70] width 9 height 9
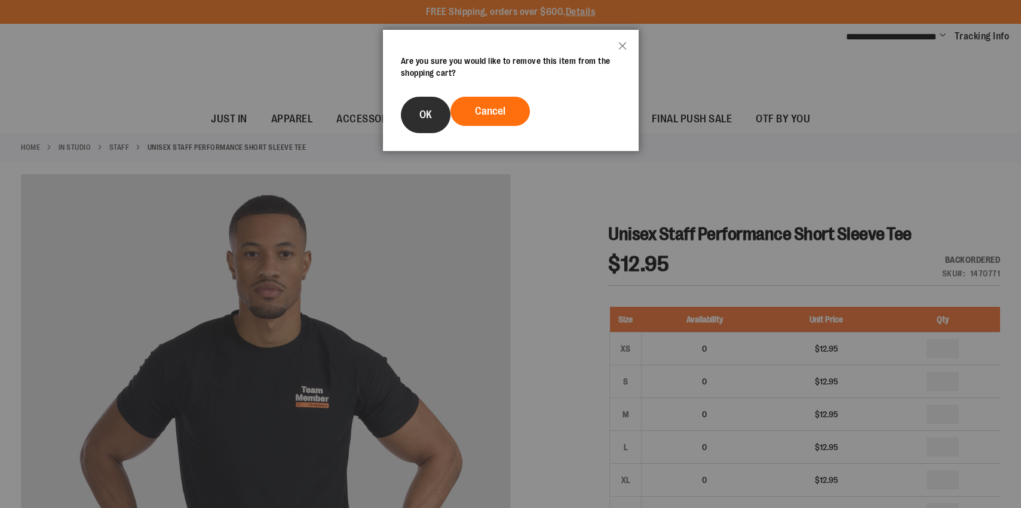
click at [439, 112] on button "OK" at bounding box center [426, 115] width 50 height 36
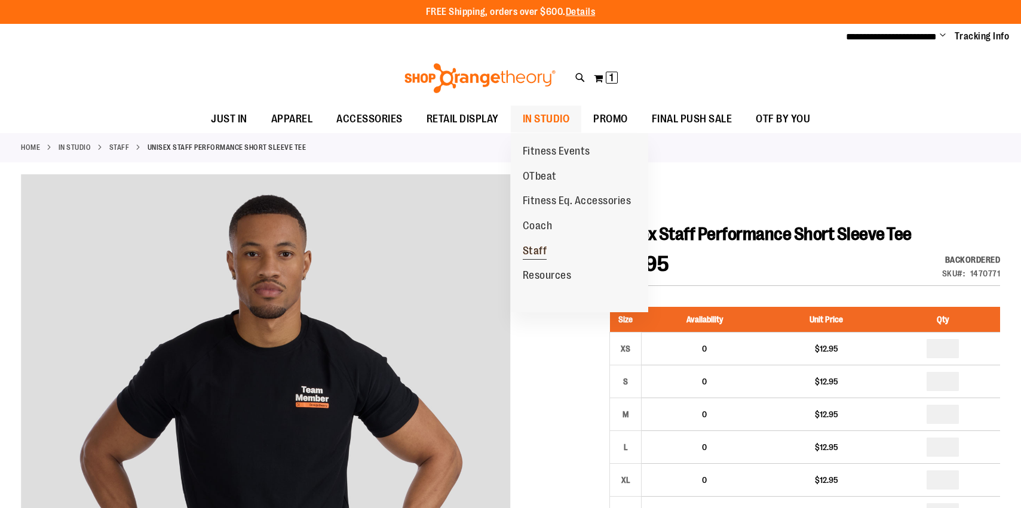
click at [544, 251] on span "Staff" at bounding box center [535, 252] width 24 height 15
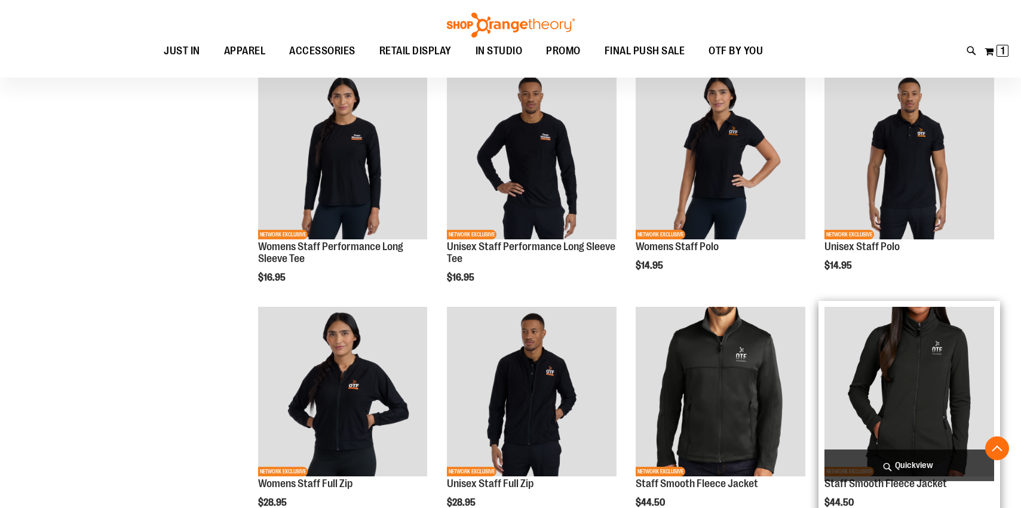
scroll to position [415, 1]
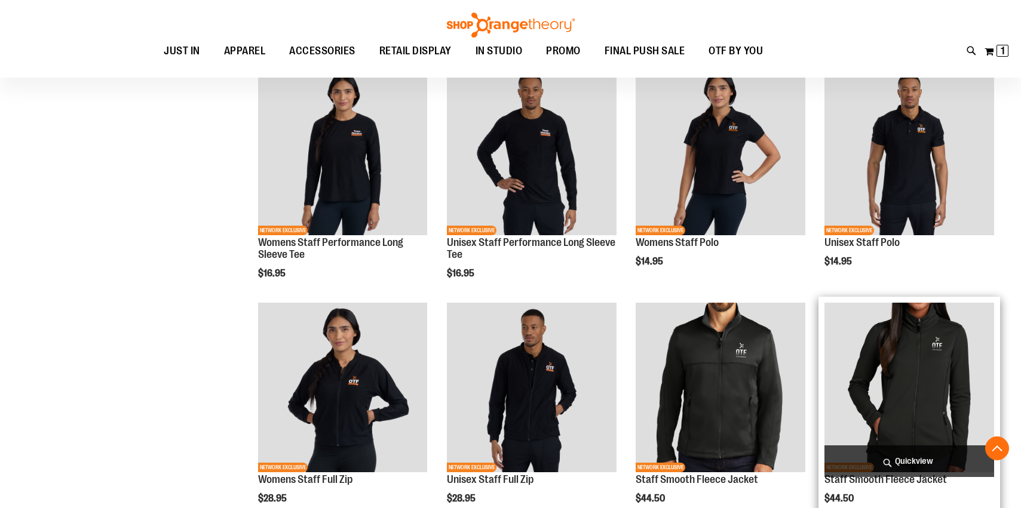
scroll to position [415, 0]
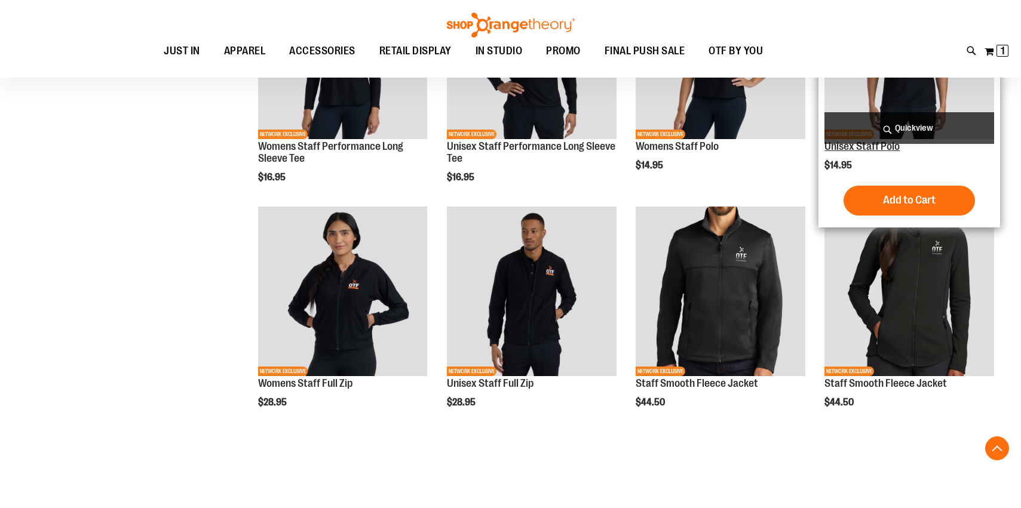
scroll to position [513, 0]
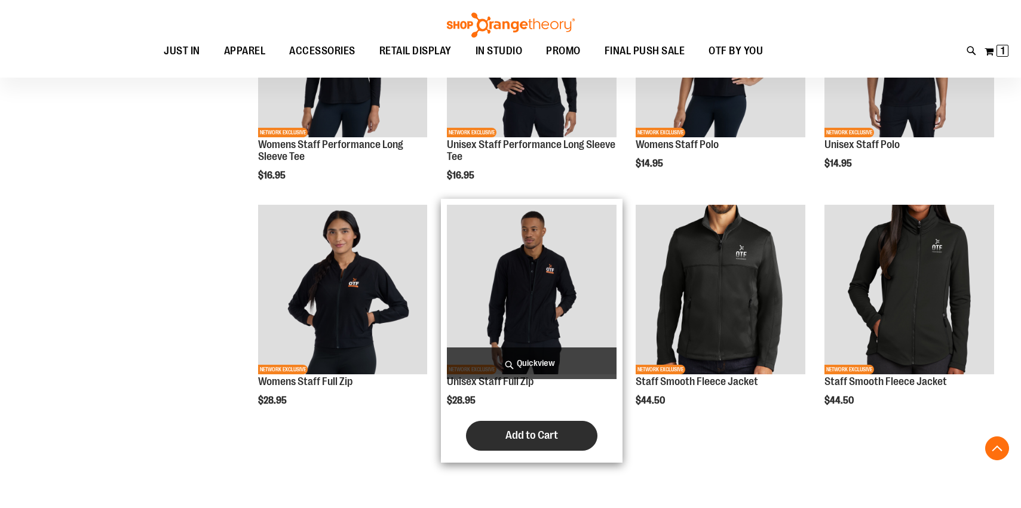
click at [541, 434] on span "Add to Cart" at bounding box center [532, 435] width 53 height 13
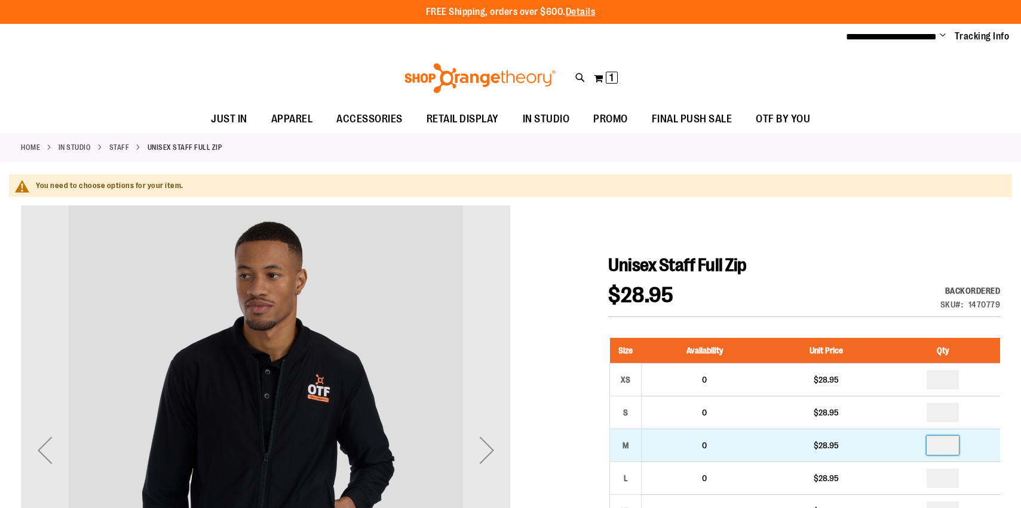
click at [944, 443] on input "number" at bounding box center [943, 445] width 32 height 19
type input "*"
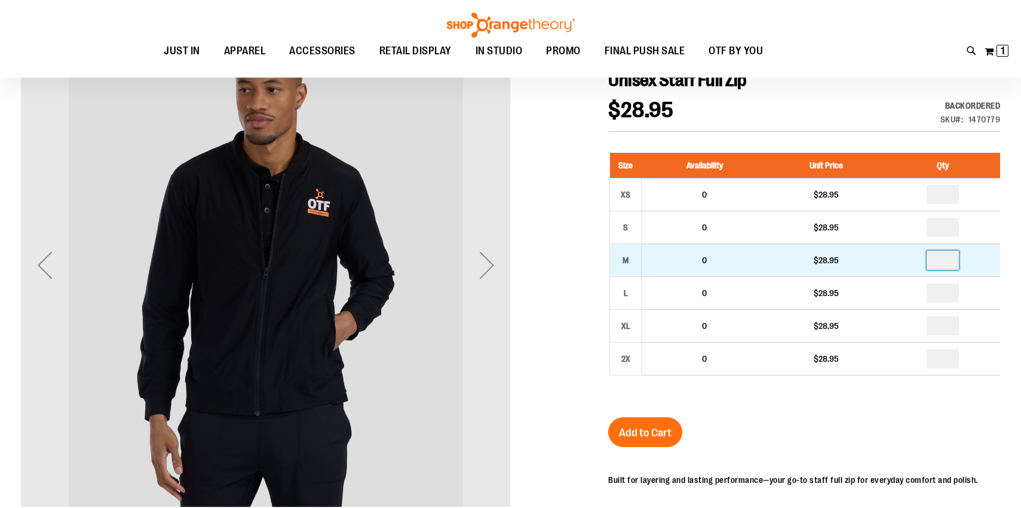
scroll to position [186, 0]
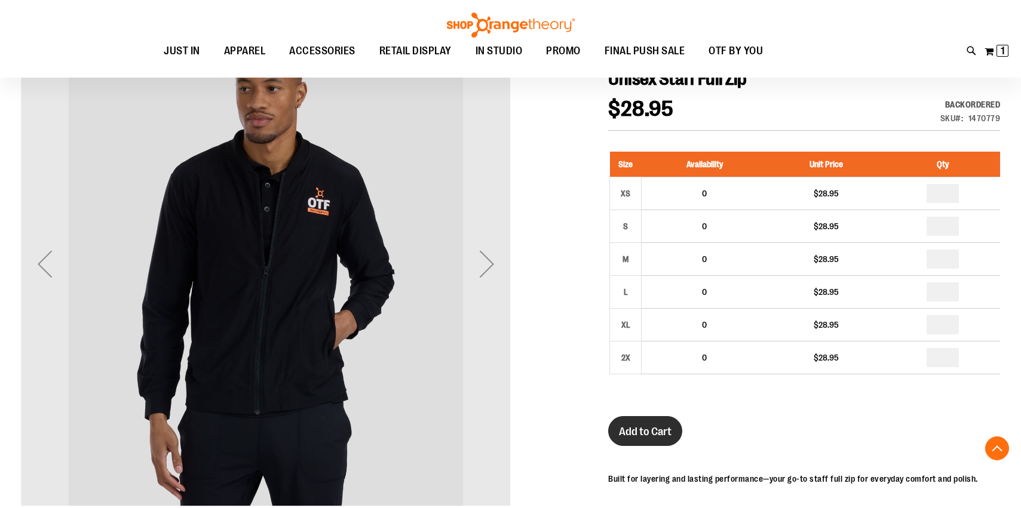
click at [650, 420] on button "Add to Cart" at bounding box center [645, 431] width 74 height 30
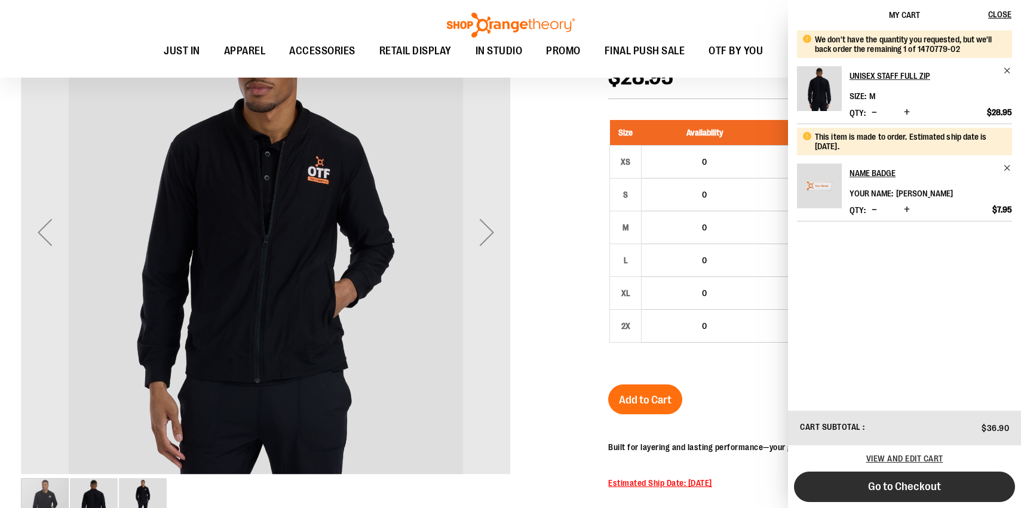
click at [928, 495] on button "Go to Checkout" at bounding box center [904, 487] width 221 height 30
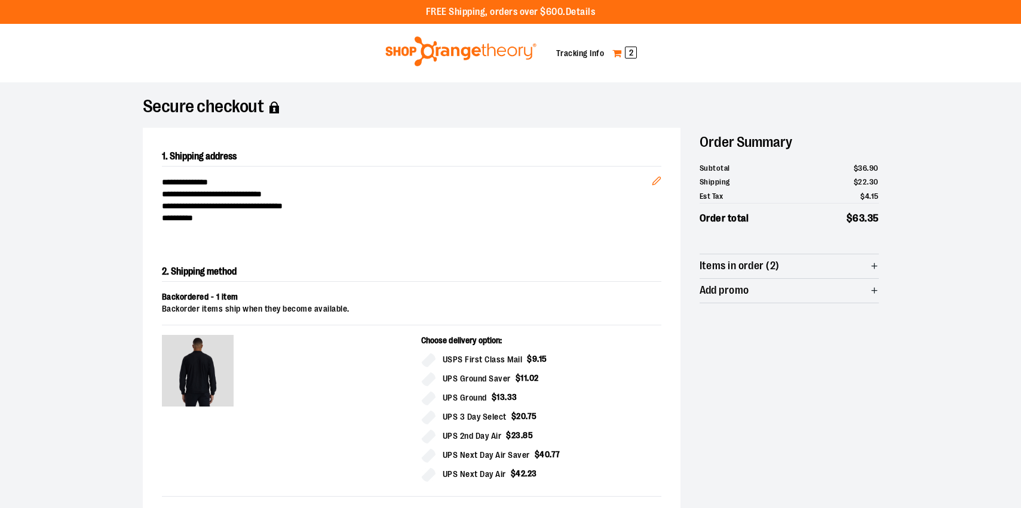
click at [635, 54] on span "2" at bounding box center [631, 53] width 12 height 12
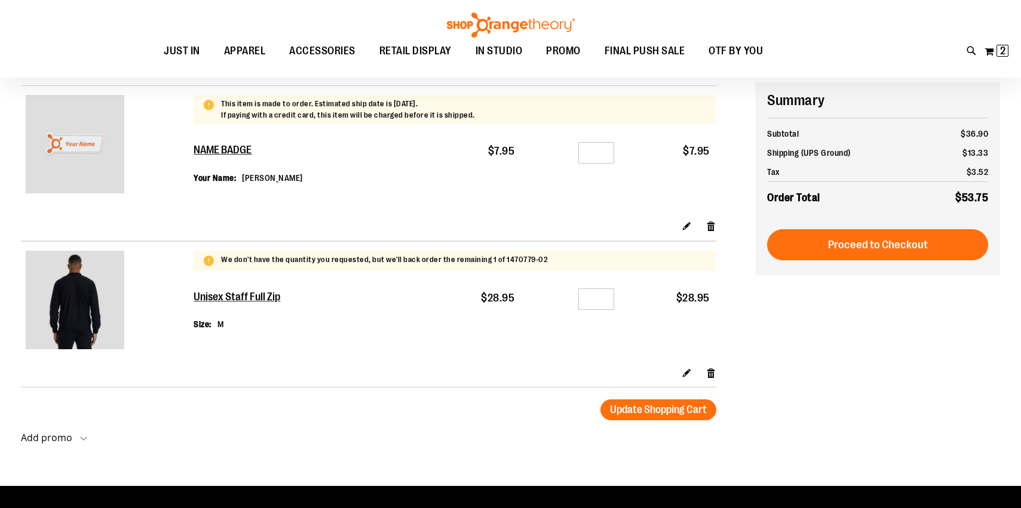
scroll to position [133, 0]
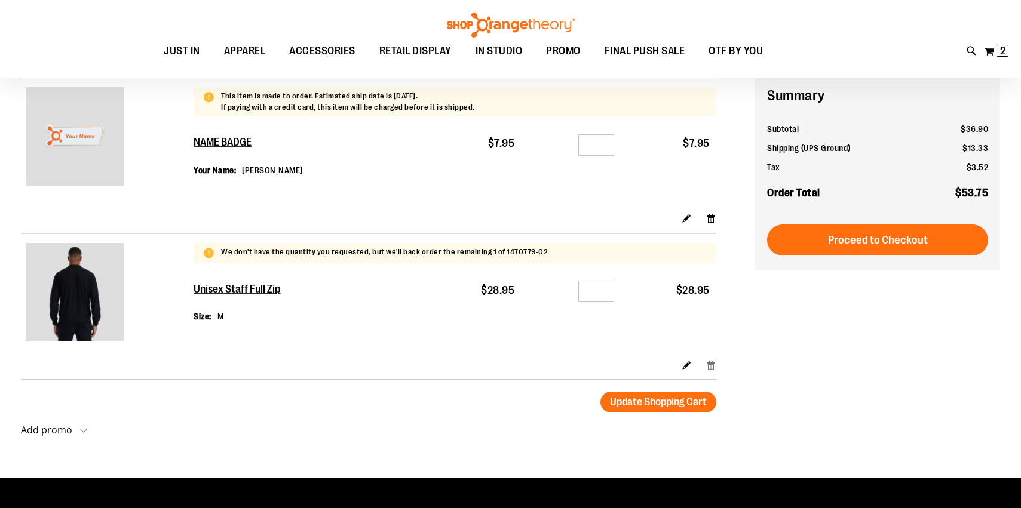
click at [710, 368] on link "Remove item" at bounding box center [711, 365] width 10 height 13
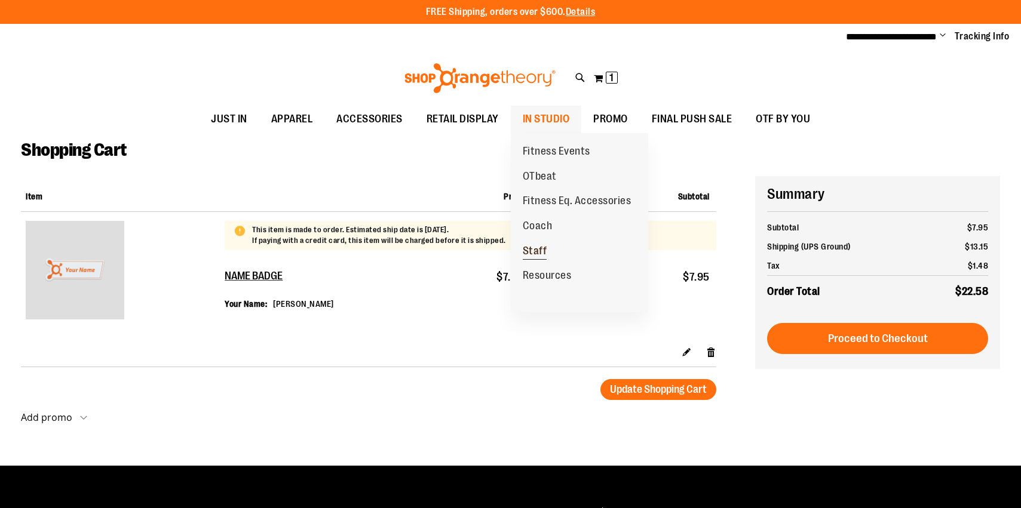
click at [540, 254] on span "Staff" at bounding box center [535, 252] width 24 height 15
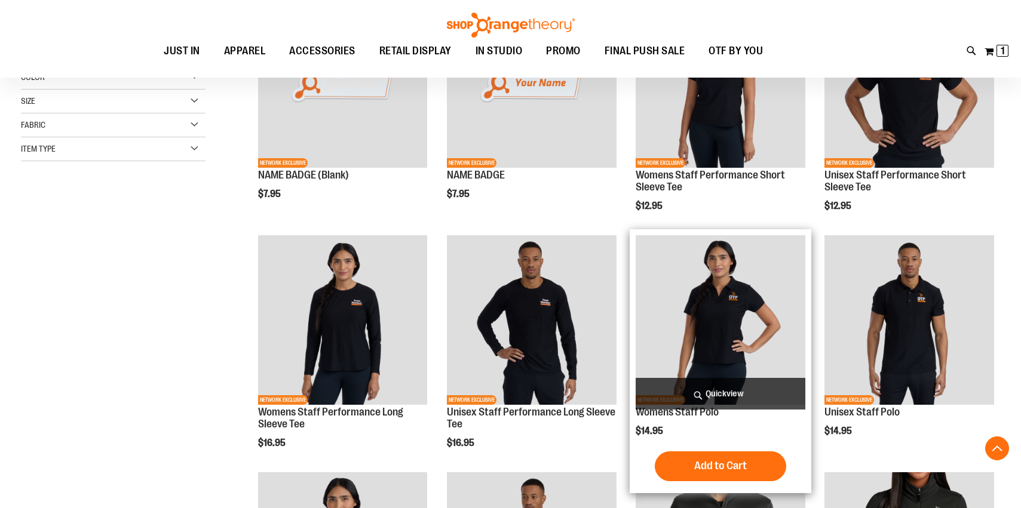
scroll to position [245, 0]
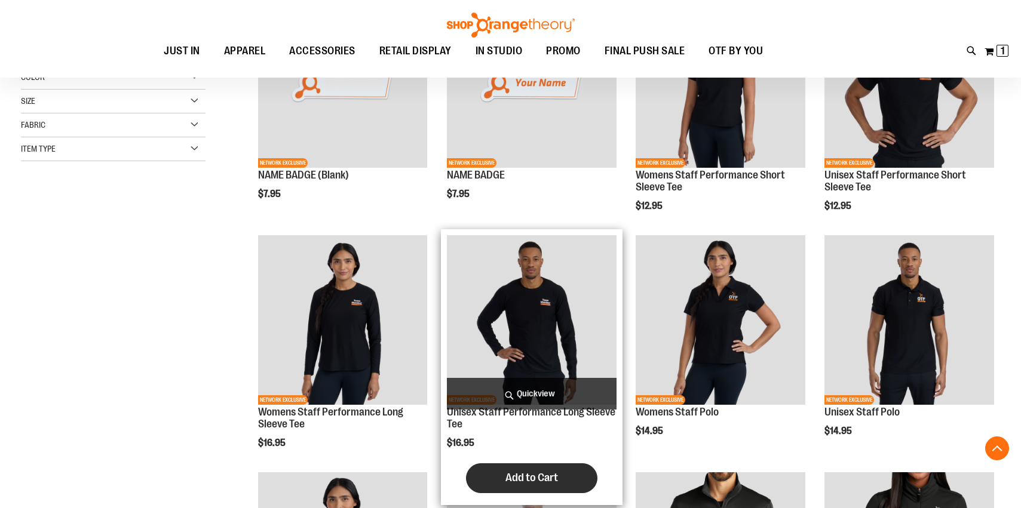
click at [522, 483] on span "Add to Cart" at bounding box center [532, 477] width 53 height 13
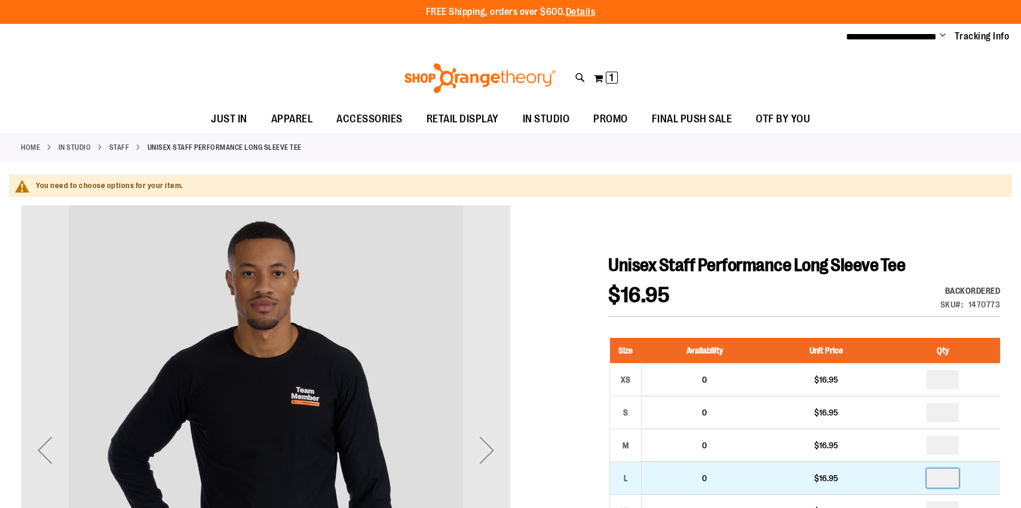
click at [952, 476] on input "number" at bounding box center [943, 478] width 32 height 19
type input "*"
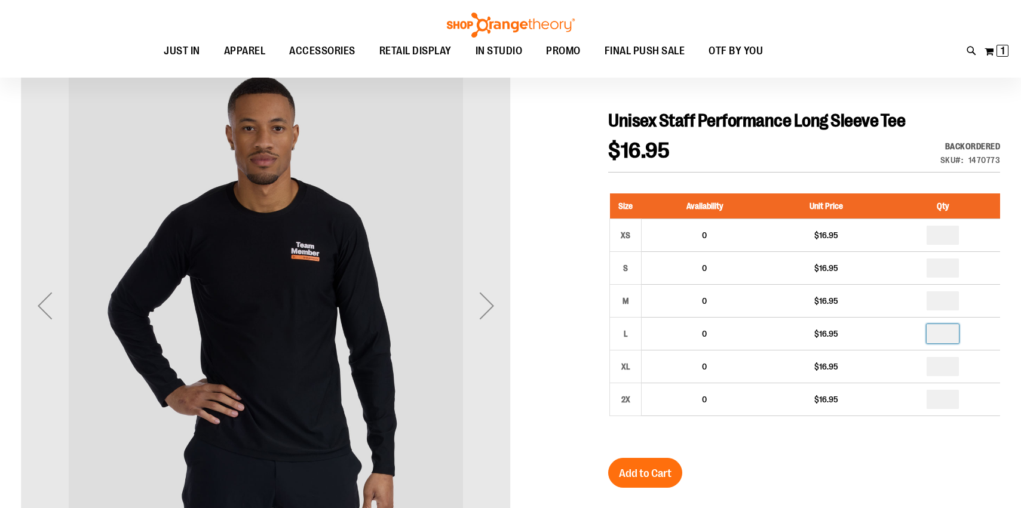
scroll to position [212, 0]
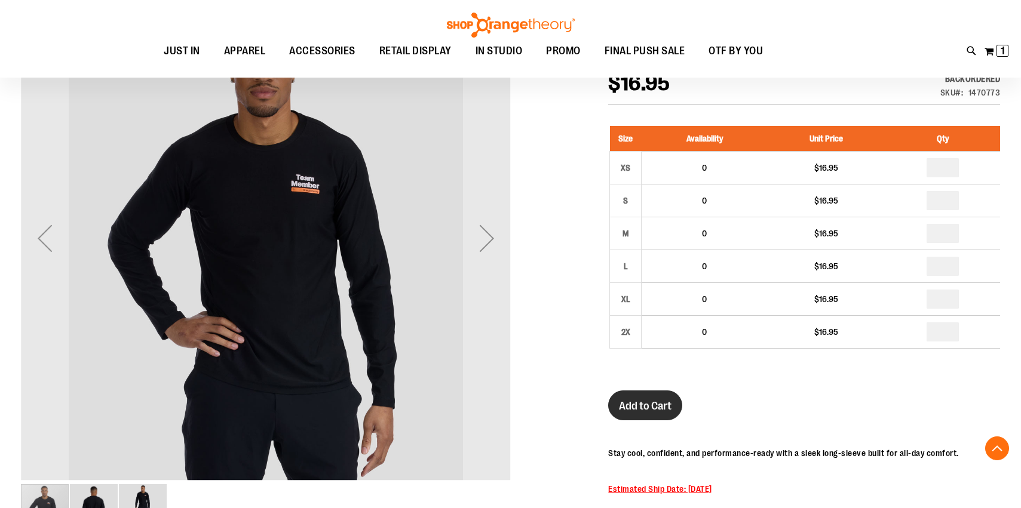
click at [647, 400] on span "Add to Cart" at bounding box center [645, 406] width 53 height 13
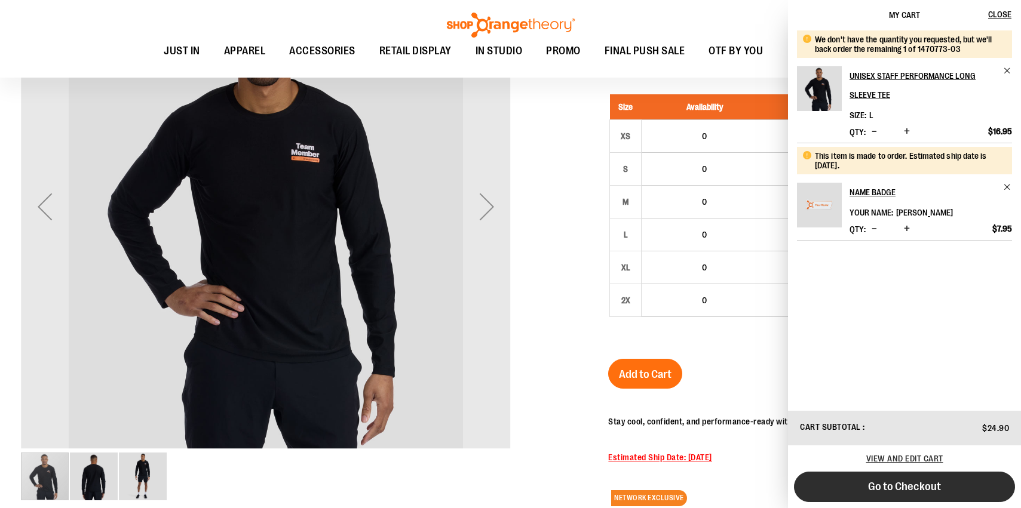
click at [910, 489] on span "Go to Checkout" at bounding box center [904, 486] width 73 height 13
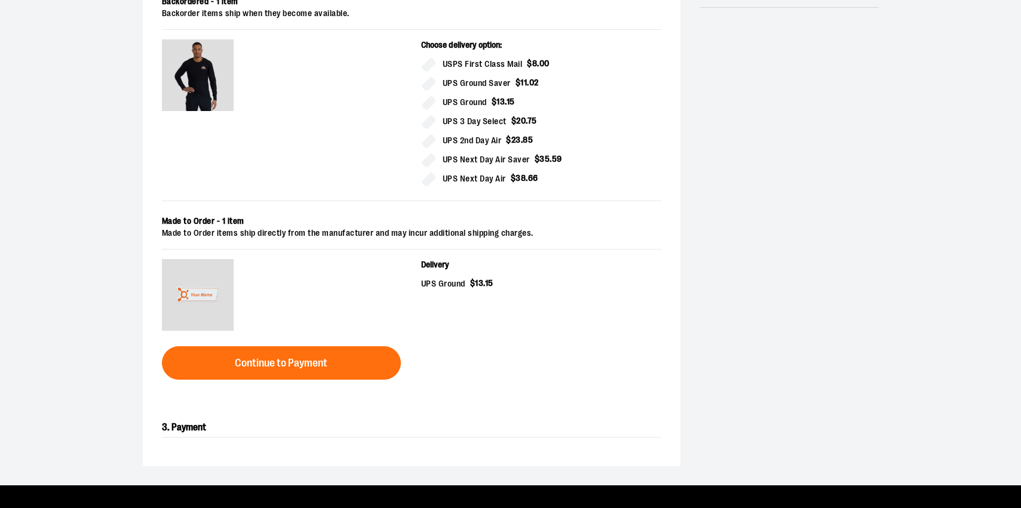
scroll to position [294, 0]
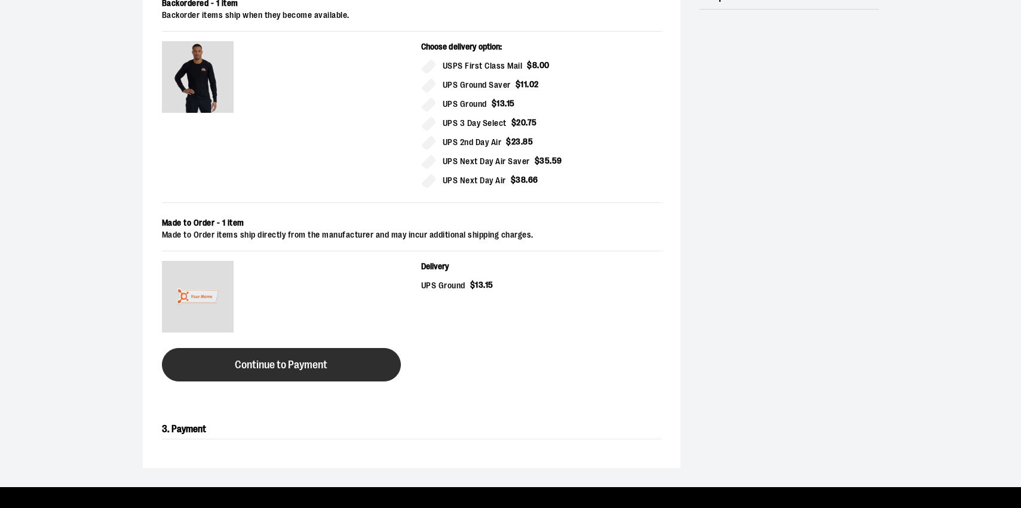
click at [335, 359] on button "Continue to Payment" at bounding box center [281, 364] width 239 height 33
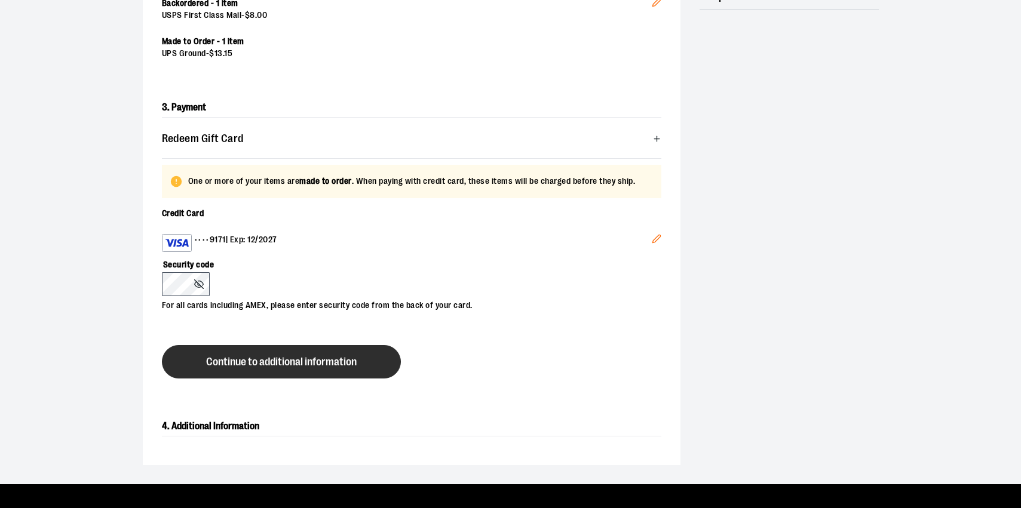
click at [223, 354] on button "Continue to additional information" at bounding box center [281, 361] width 239 height 33
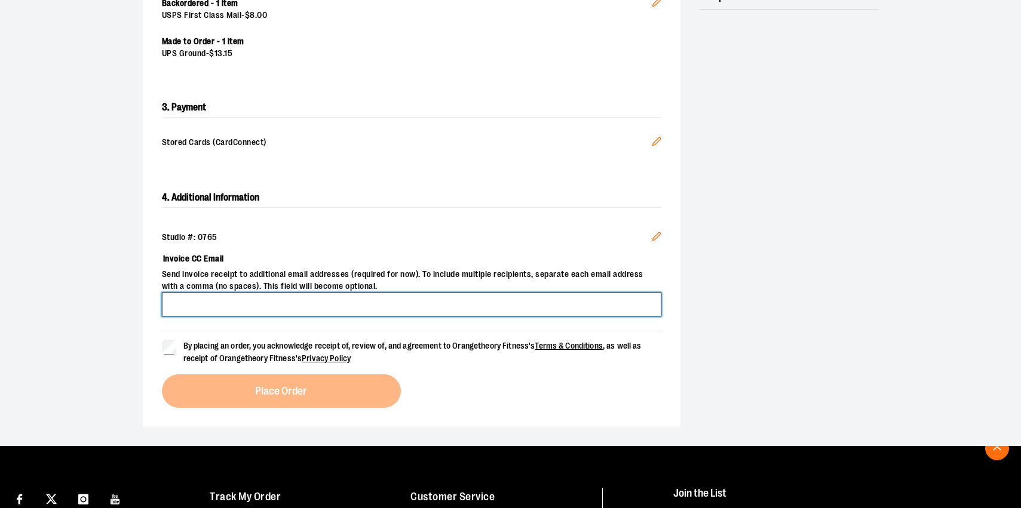
click at [217, 314] on input "Invoice CC Email" at bounding box center [412, 305] width 500 height 24
type input "**********"
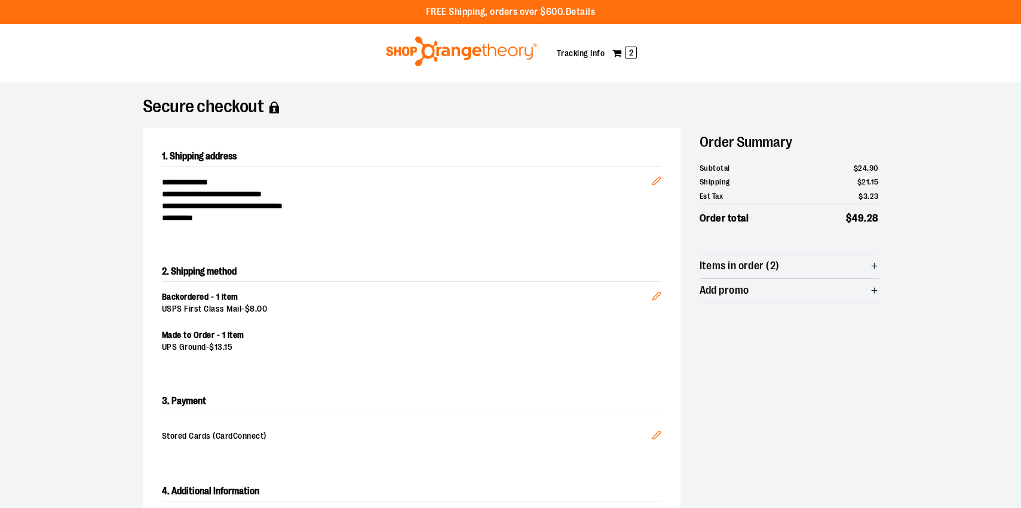
scroll to position [0, 0]
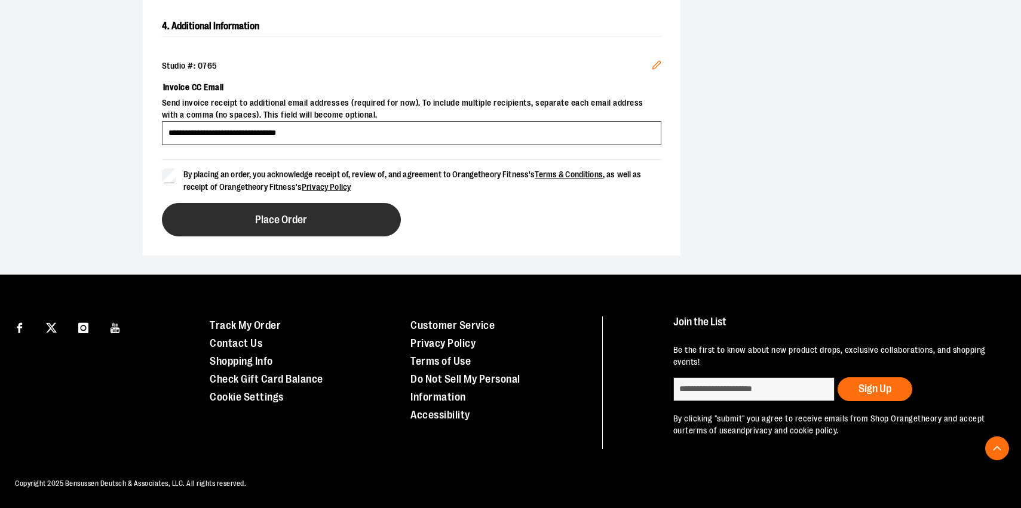
click at [334, 223] on button "Place Order" at bounding box center [281, 219] width 239 height 33
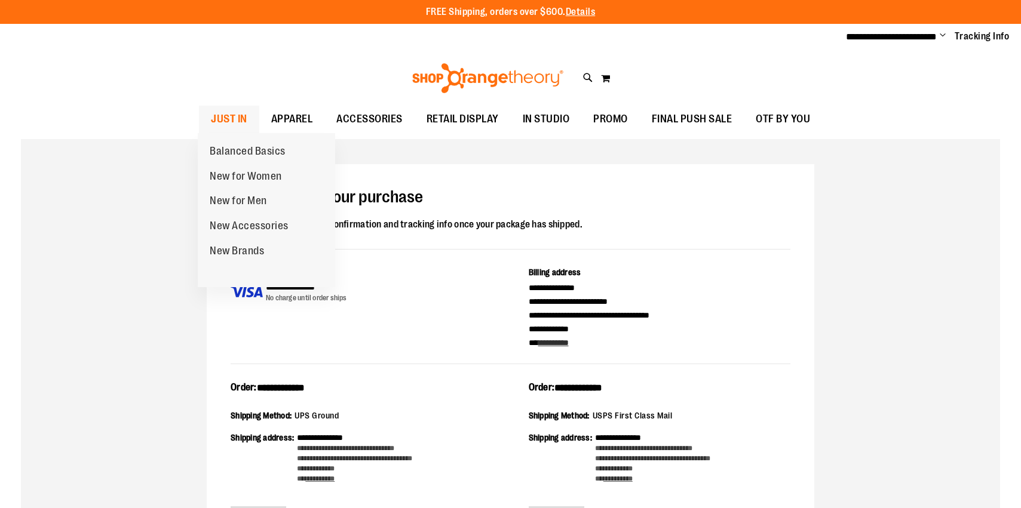
click at [201, 121] on link "JUST IN" at bounding box center [229, 119] width 60 height 27
